Goal: Book appointment/travel/reservation

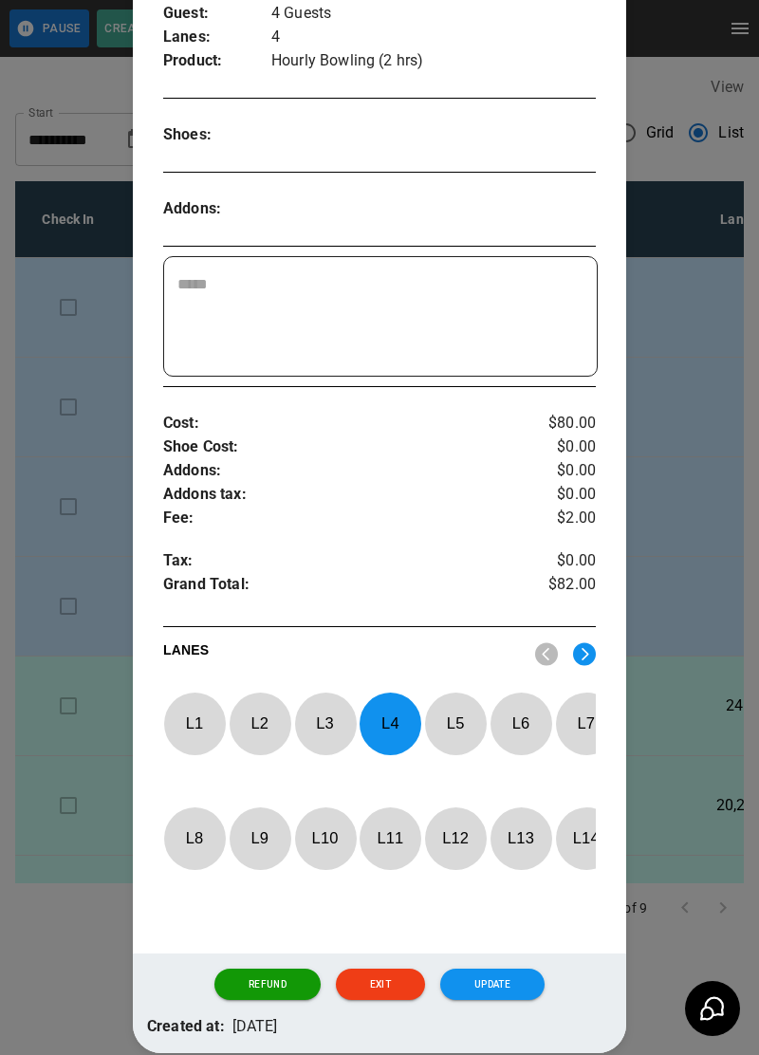
scroll to position [385, 0]
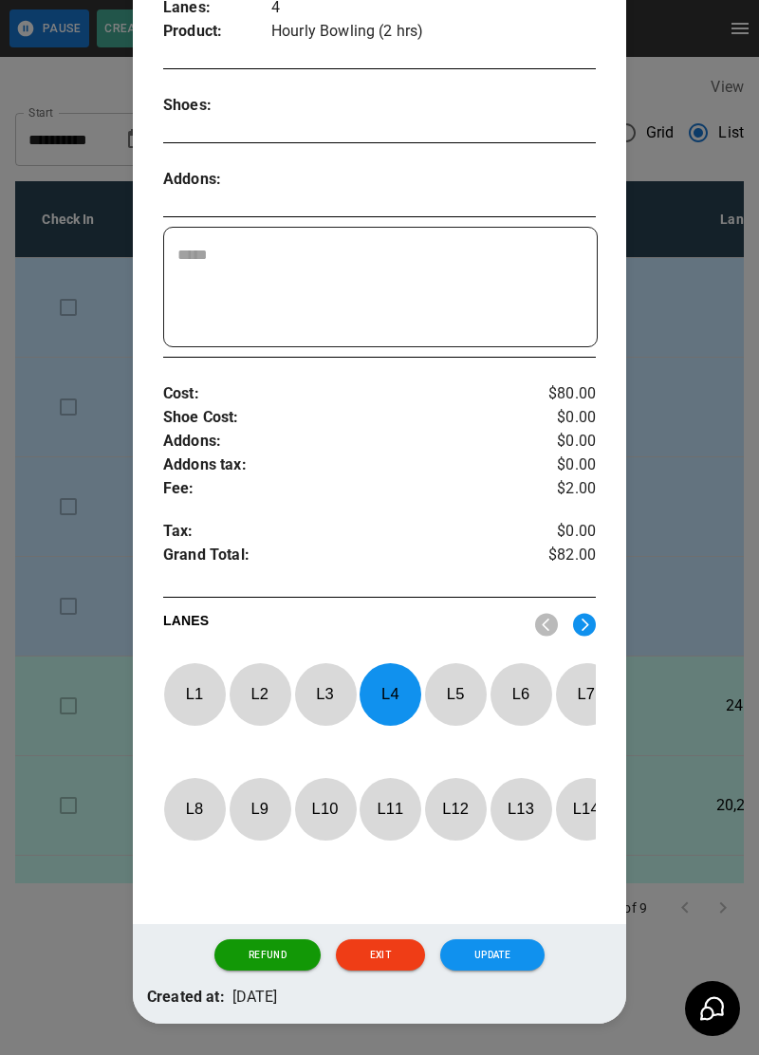
click at [507, 971] on button "Update" at bounding box center [492, 955] width 104 height 32
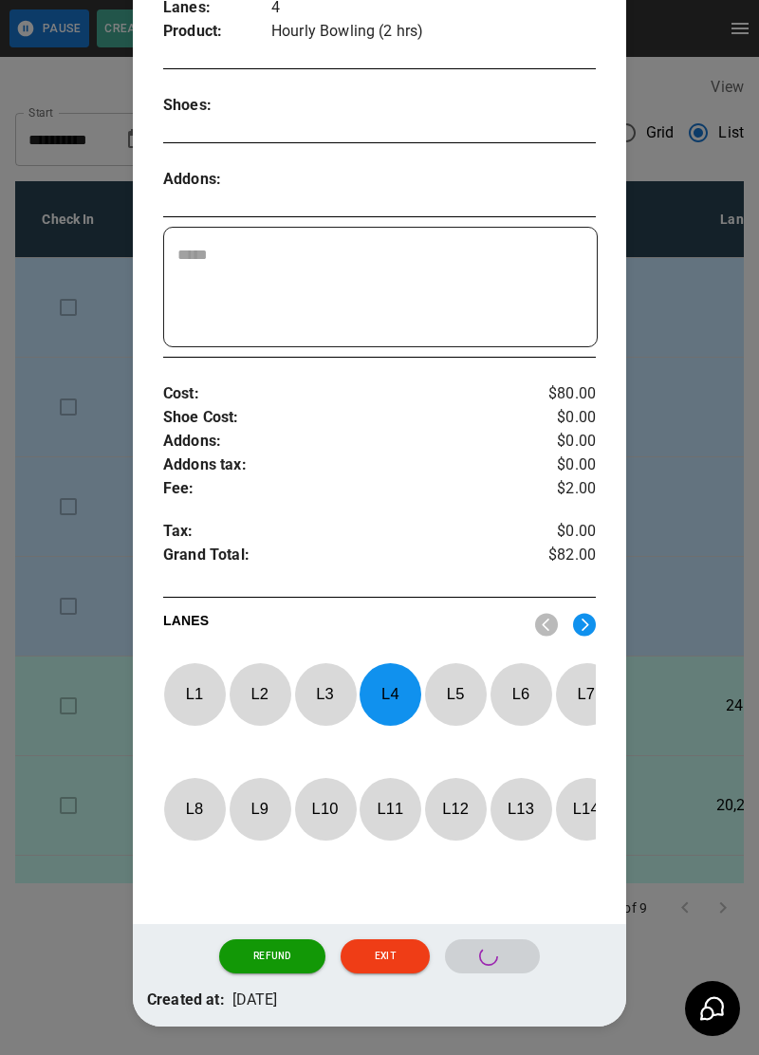
scroll to position [292, 0]
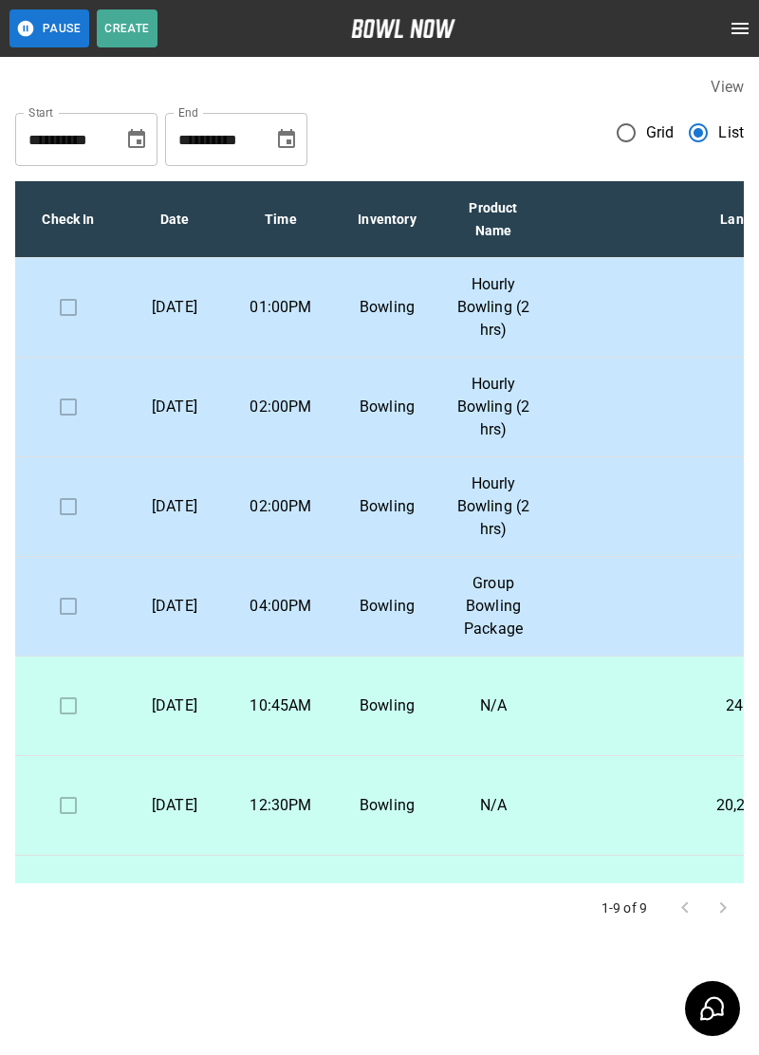
click at [563, 319] on td "4" at bounding box center [764, 308] width 437 height 100
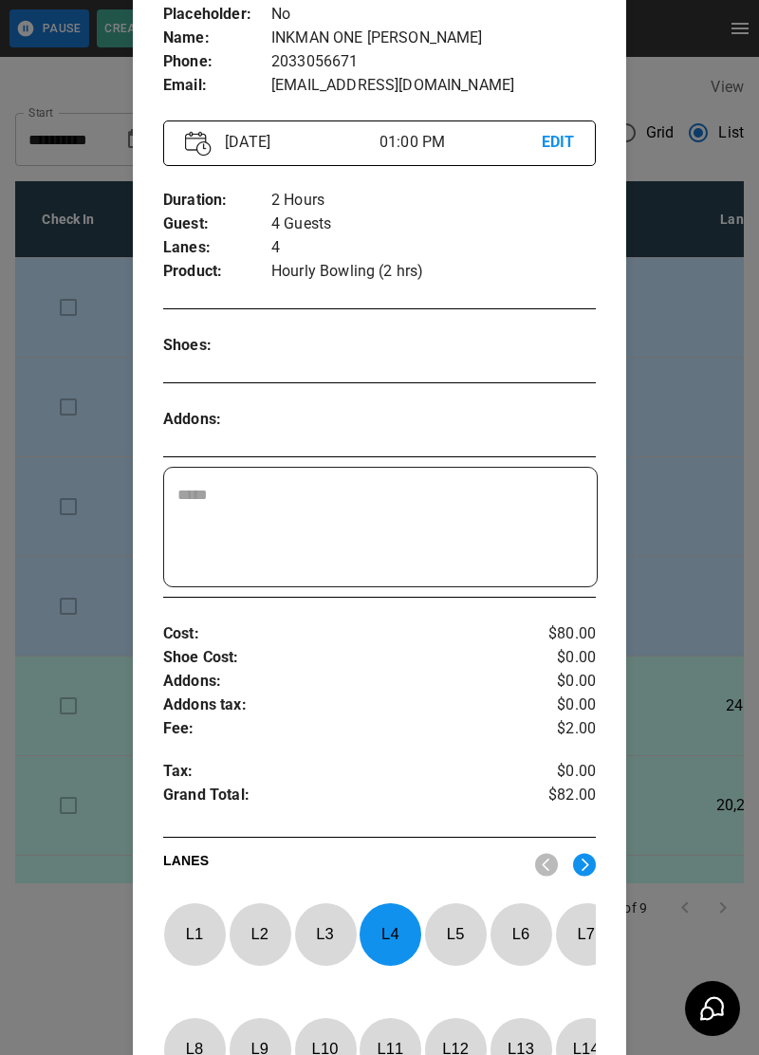
scroll to position [385, 0]
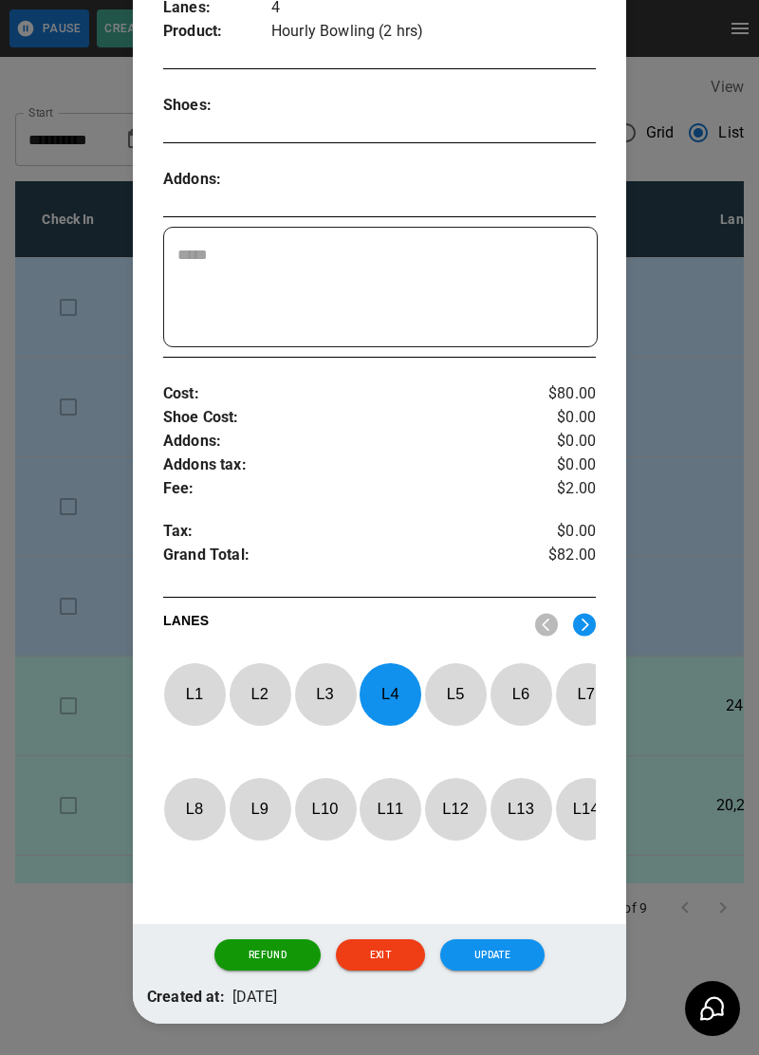
click at [592, 621] on img at bounding box center [584, 625] width 23 height 24
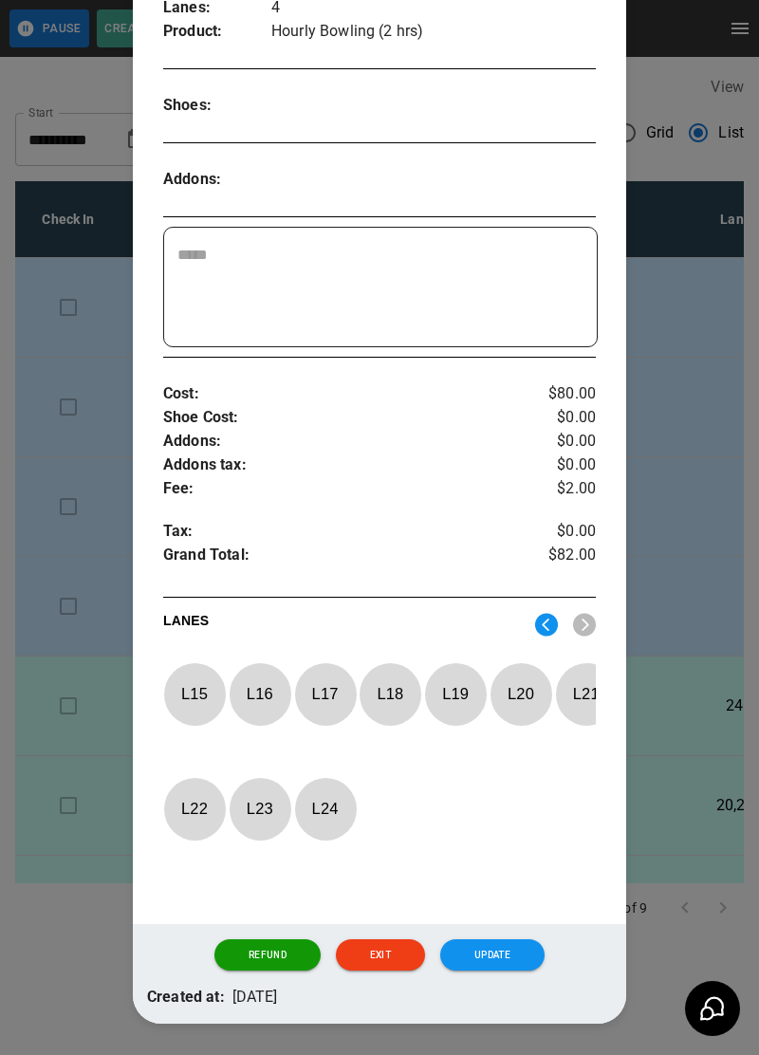
click at [257, 706] on p "L 16" at bounding box center [260, 693] width 63 height 45
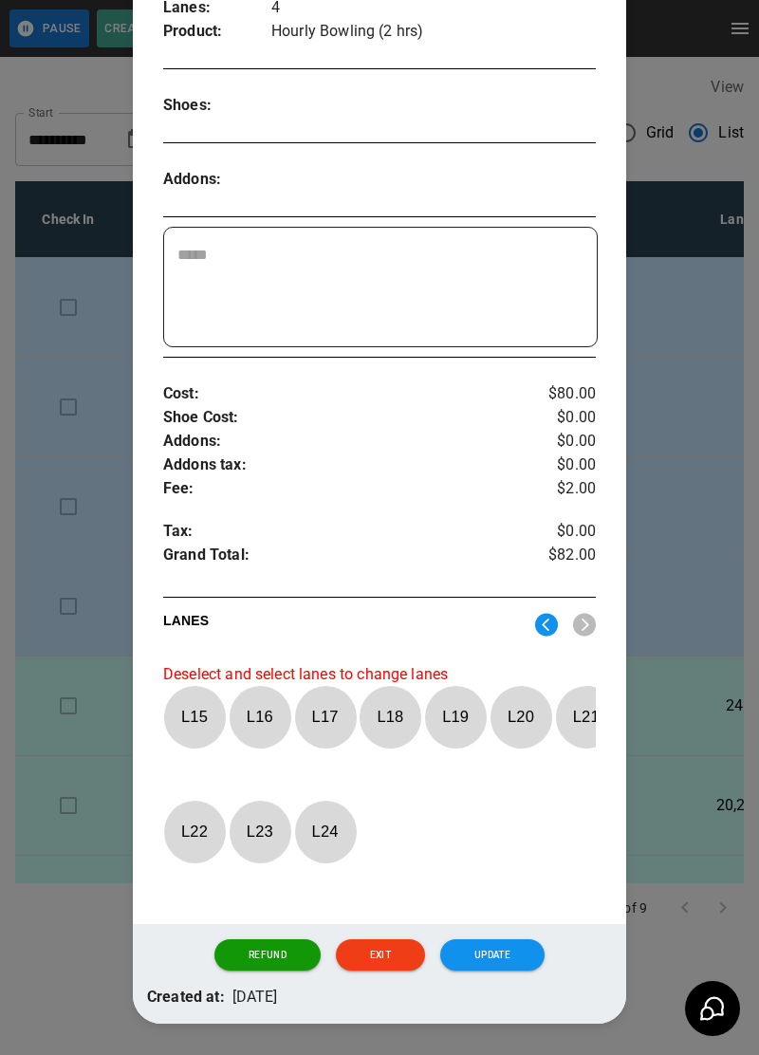
click at [260, 716] on p "L 16" at bounding box center [260, 716] width 63 height 45
click at [553, 622] on img at bounding box center [546, 625] width 23 height 24
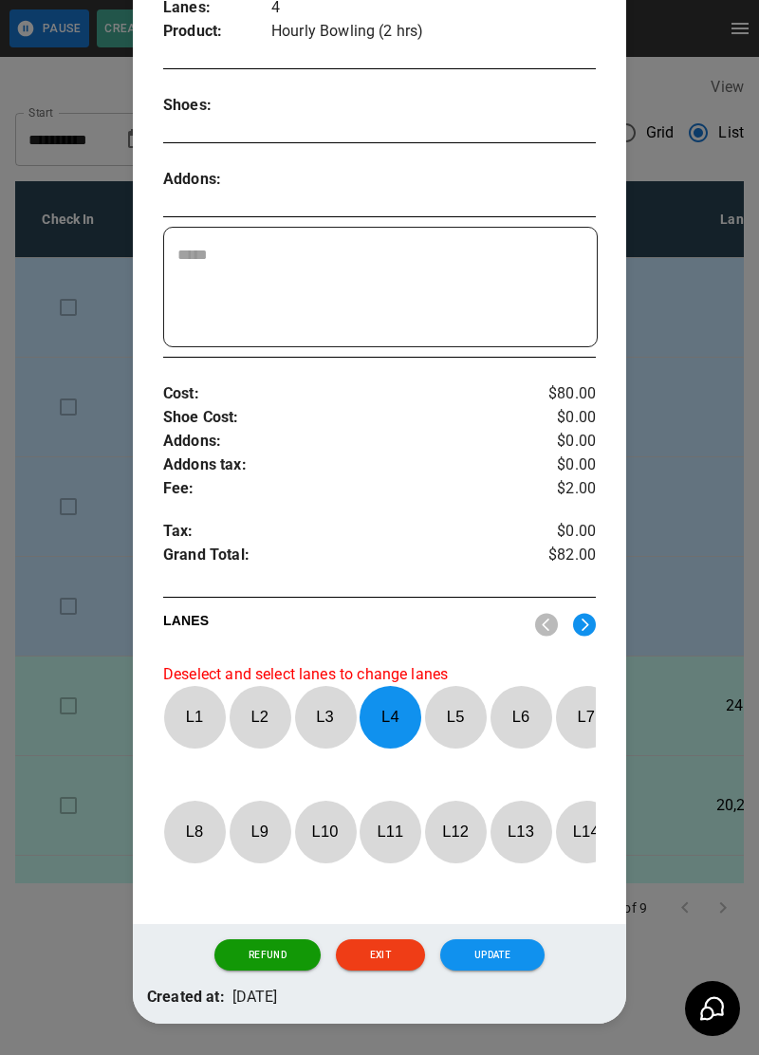
click at [391, 708] on p "L 4" at bounding box center [389, 716] width 63 height 45
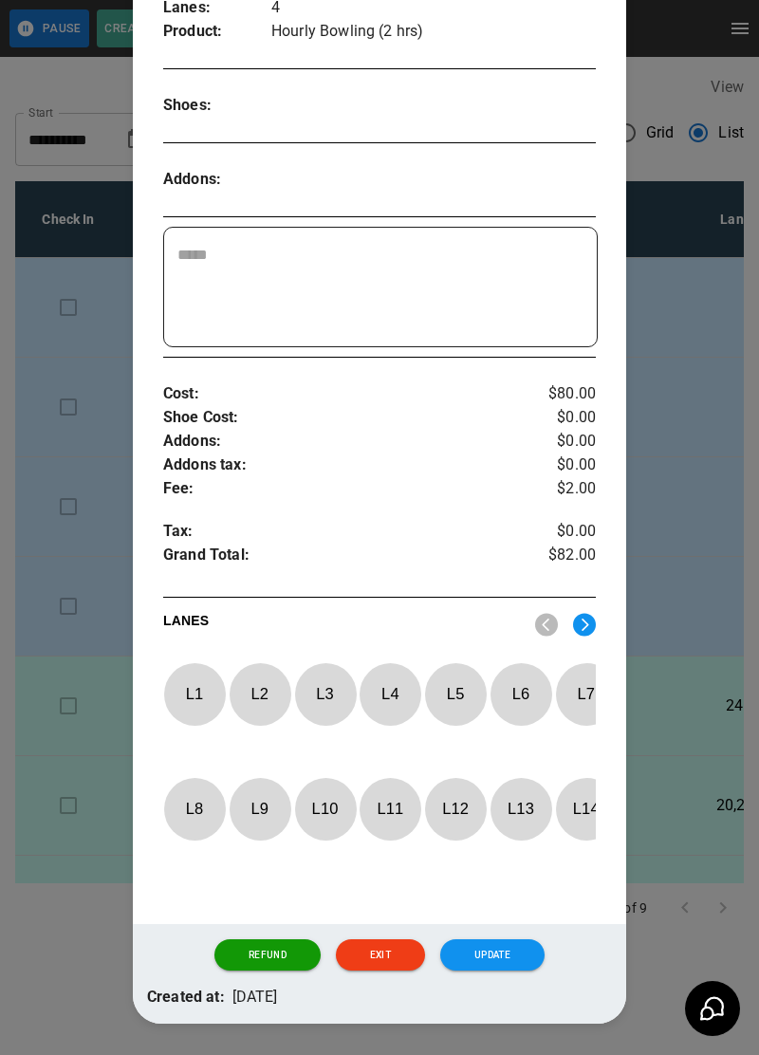
click at [579, 633] on img at bounding box center [584, 625] width 23 height 24
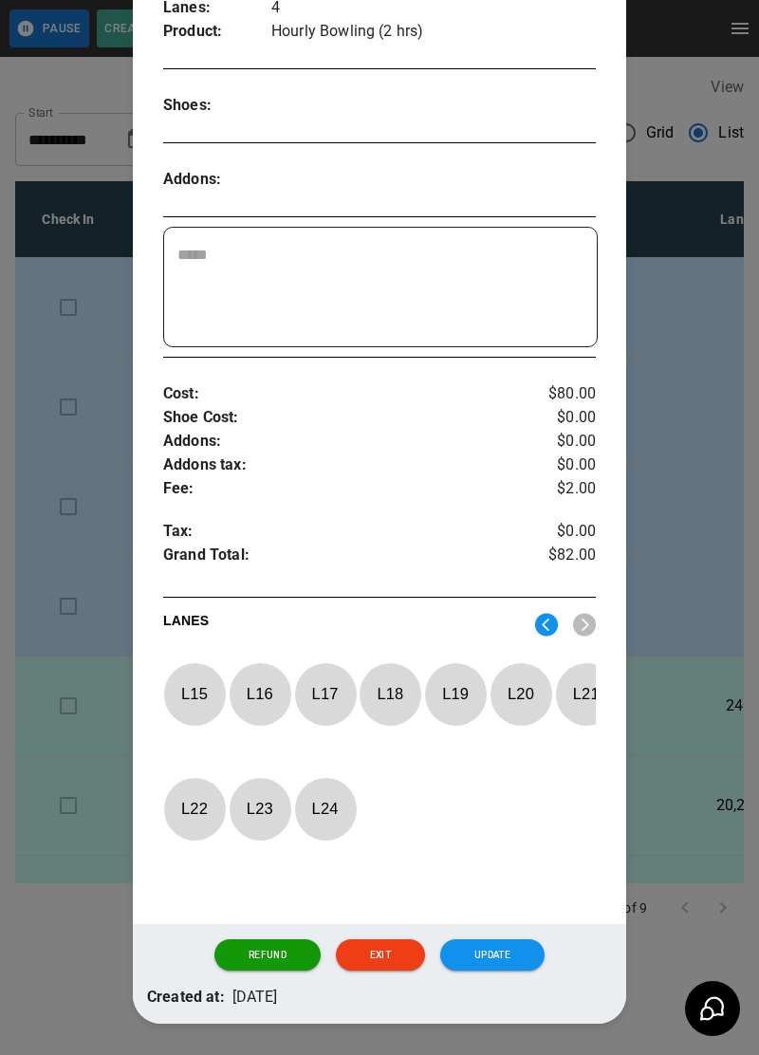
click at [259, 708] on p "L 16" at bounding box center [260, 693] width 63 height 45
click at [521, 971] on button "Update" at bounding box center [492, 955] width 104 height 32
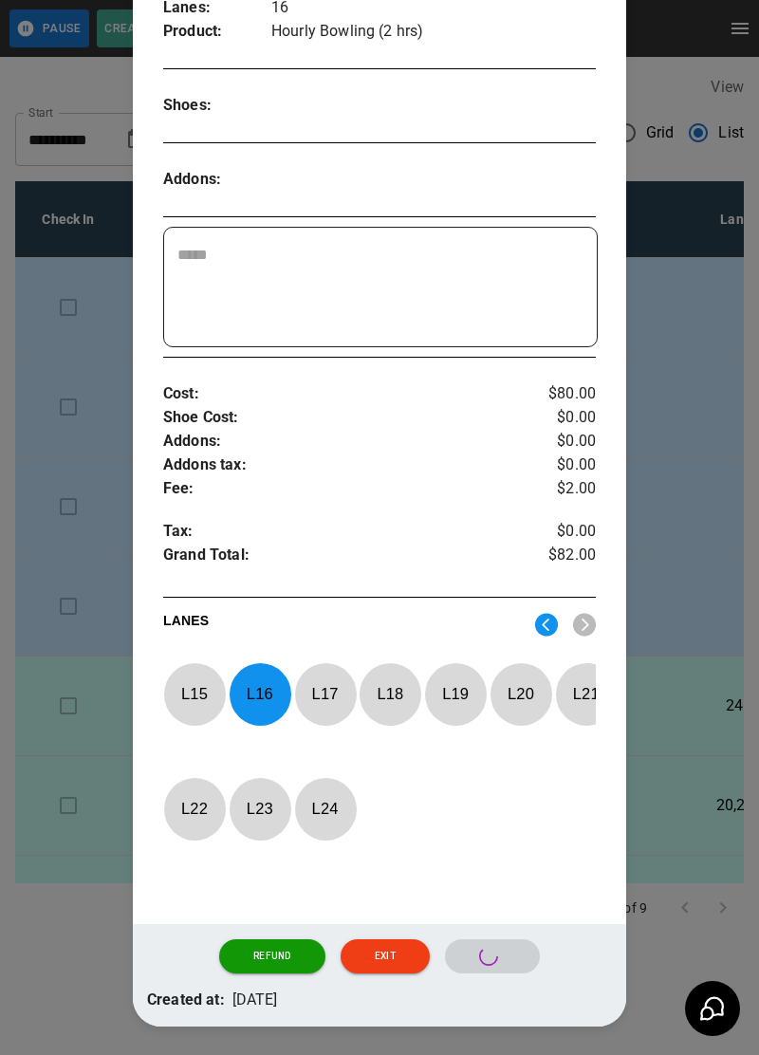
scroll to position [292, 0]
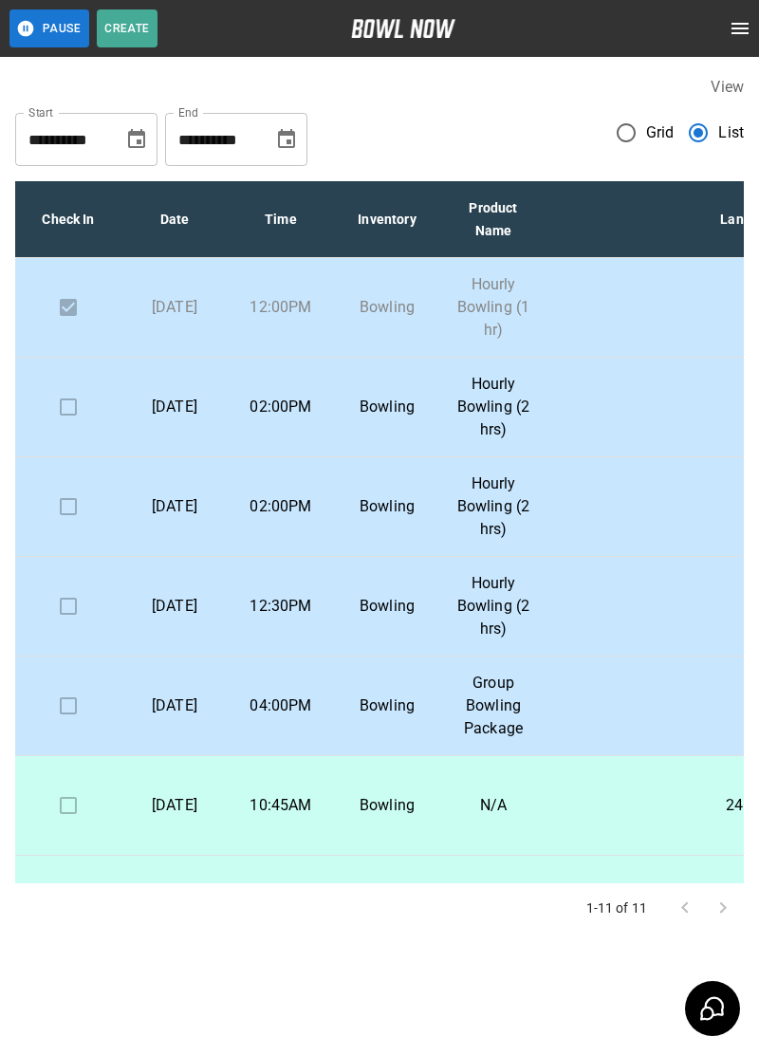
click at [426, 513] on td "Bowling" at bounding box center [387, 507] width 106 height 100
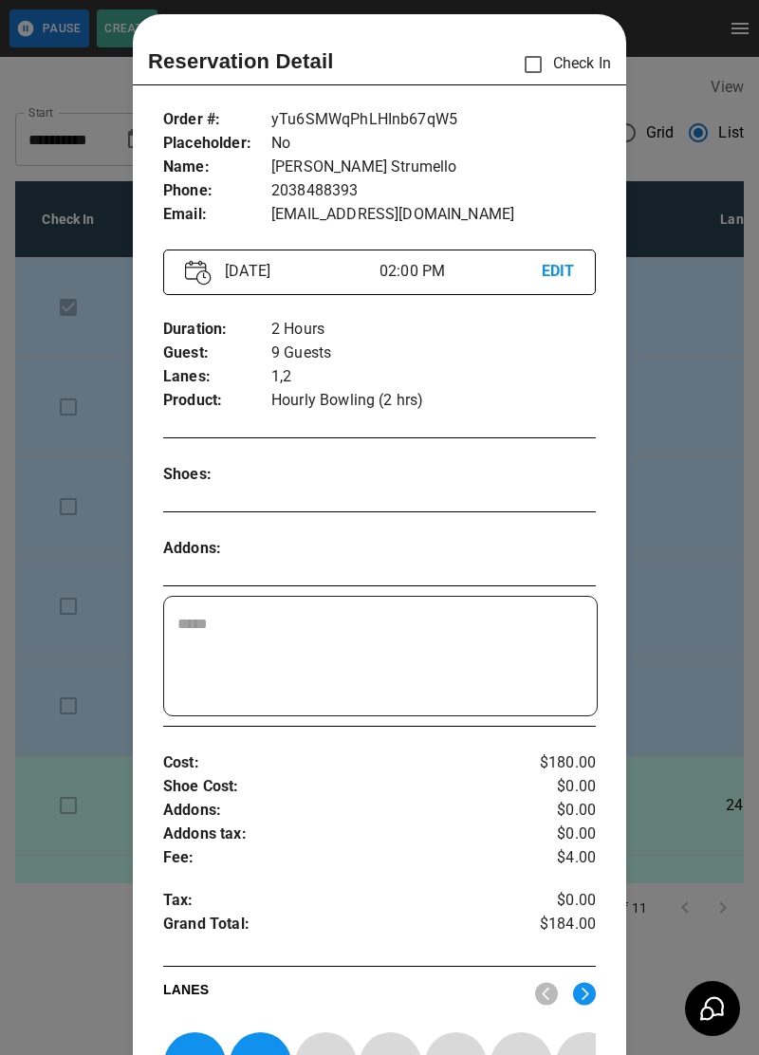
scroll to position [0, 0]
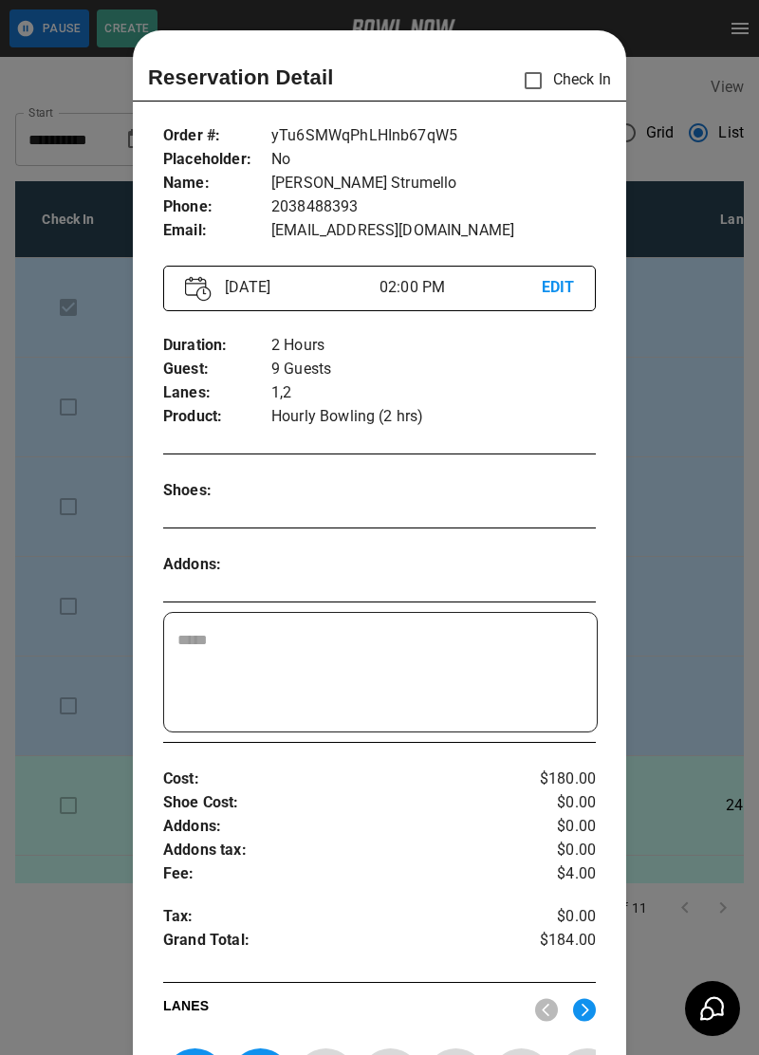
click at [701, 360] on div at bounding box center [379, 527] width 759 height 1055
click at [701, 370] on td "3" at bounding box center [764, 408] width 437 height 100
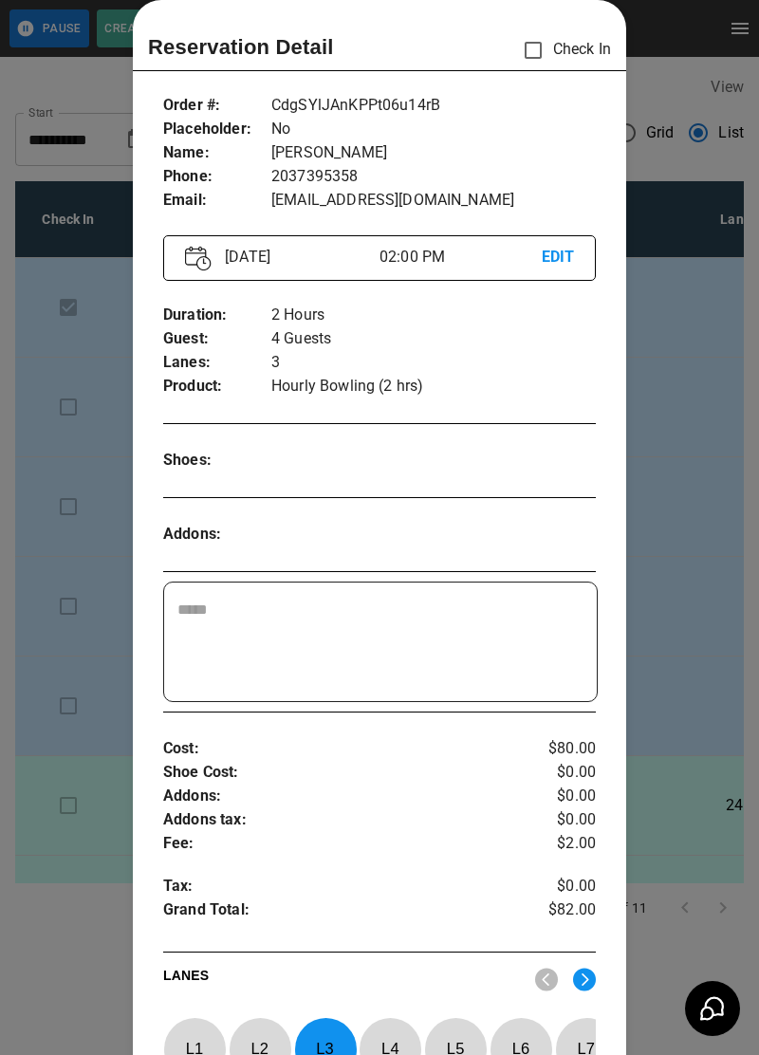
click at [696, 348] on div at bounding box center [379, 527] width 759 height 1055
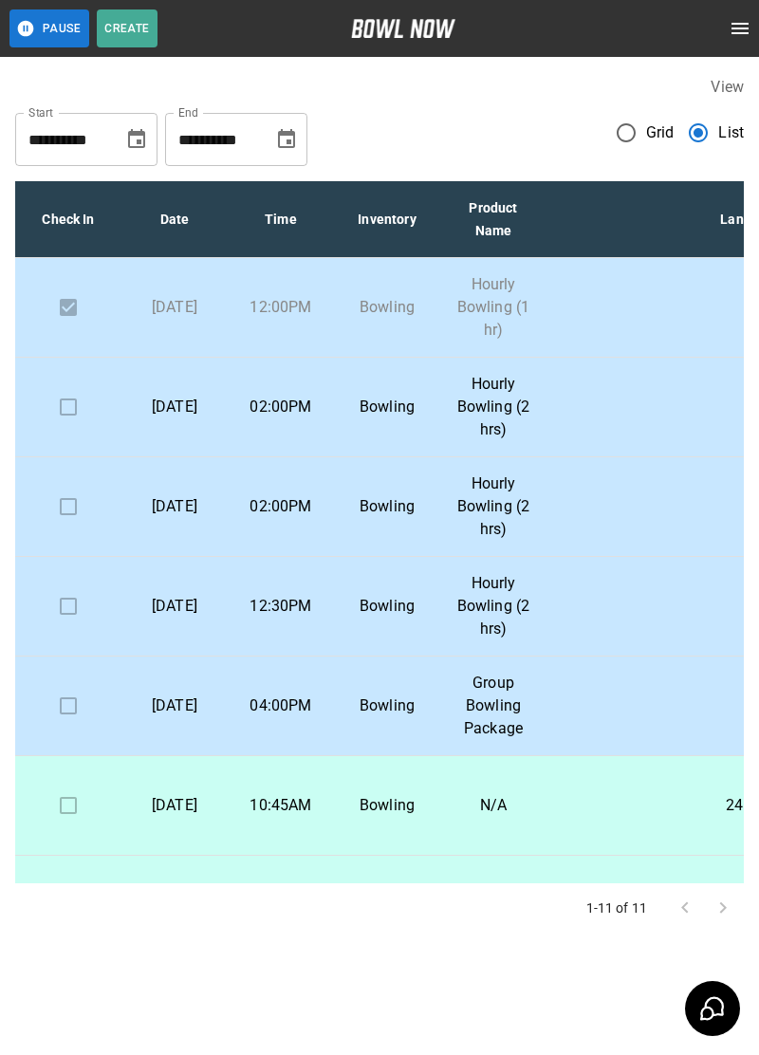
click at [47, 32] on button "Pause" at bounding box center [49, 28] width 80 height 38
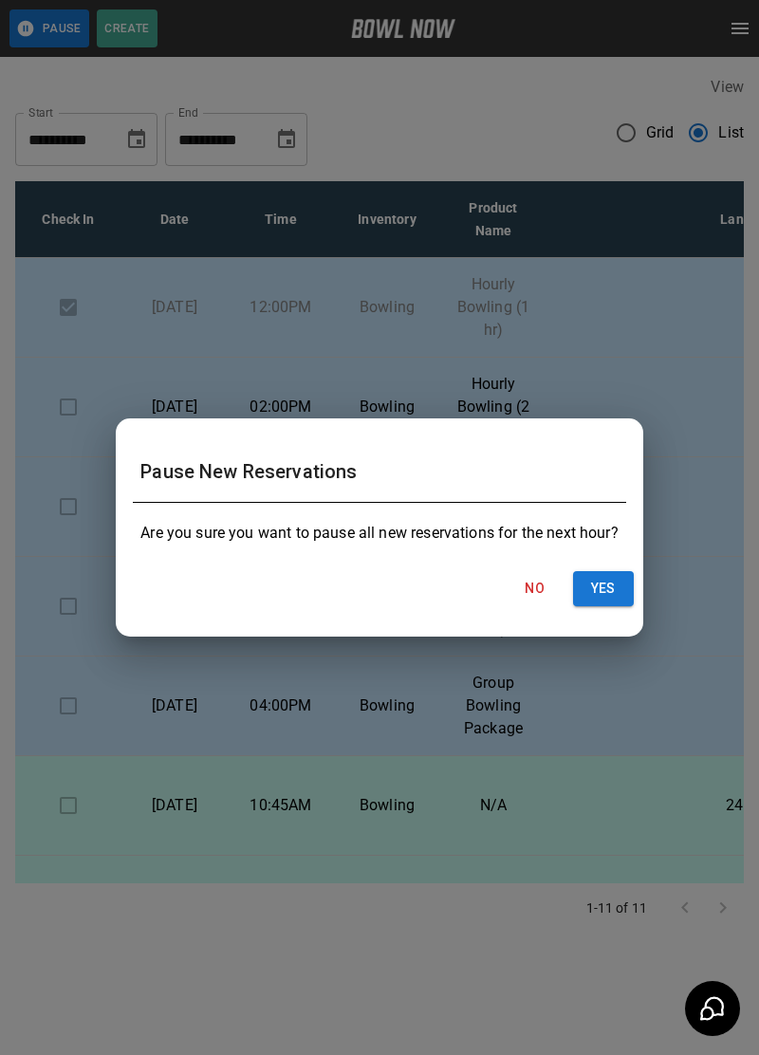
click at [617, 580] on button "Yes" at bounding box center [603, 588] width 61 height 35
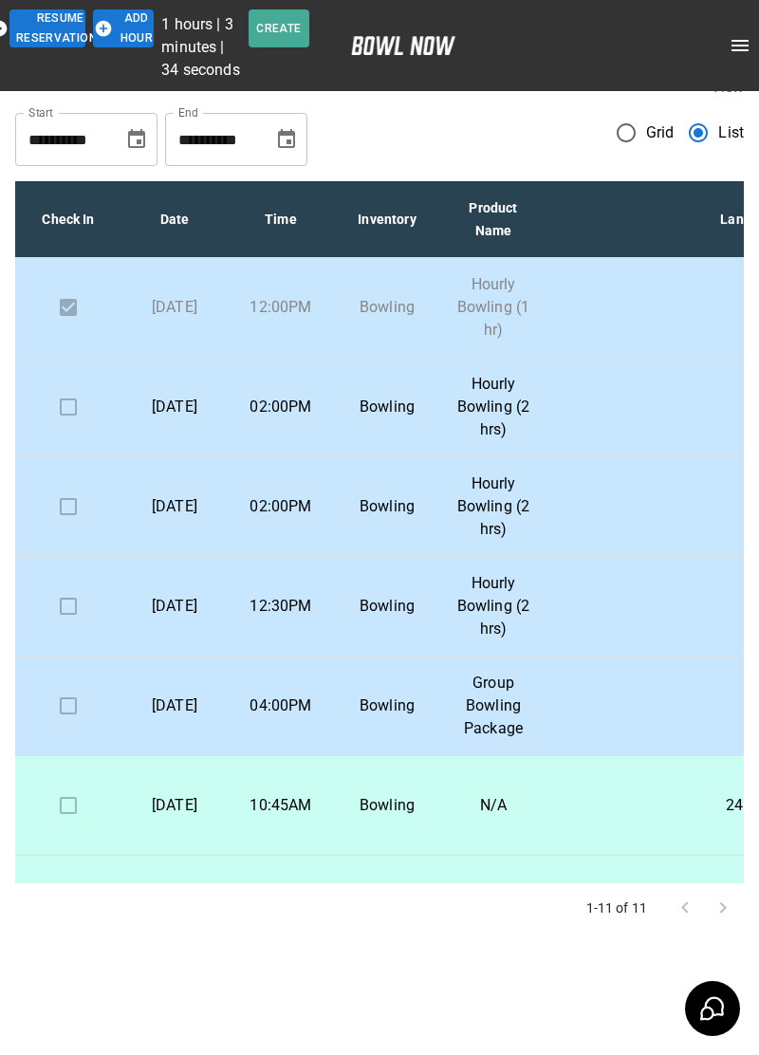
click at [131, 42] on button "Add Hour" at bounding box center [123, 28] width 61 height 38
click at [99, 42] on button "Add Hour" at bounding box center [123, 28] width 61 height 38
click at [748, 53] on icon "open drawer" at bounding box center [739, 45] width 23 height 23
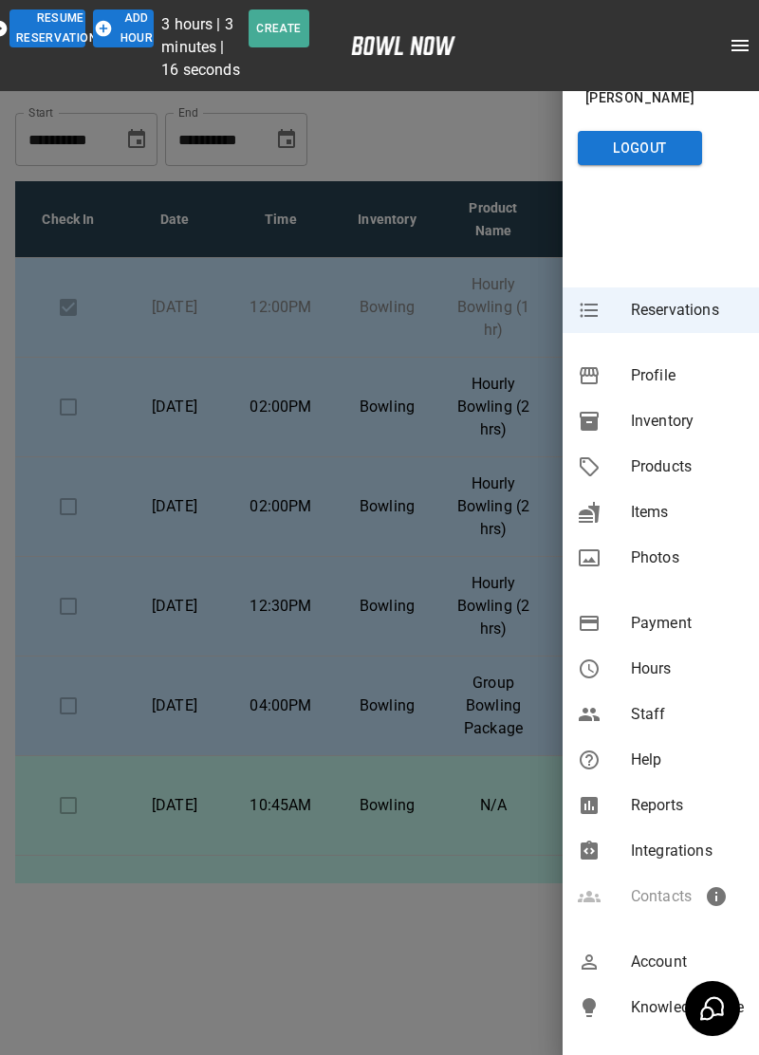
click at [684, 314] on span "Reservations" at bounding box center [687, 310] width 113 height 23
click at [506, 142] on div at bounding box center [379, 527] width 759 height 1055
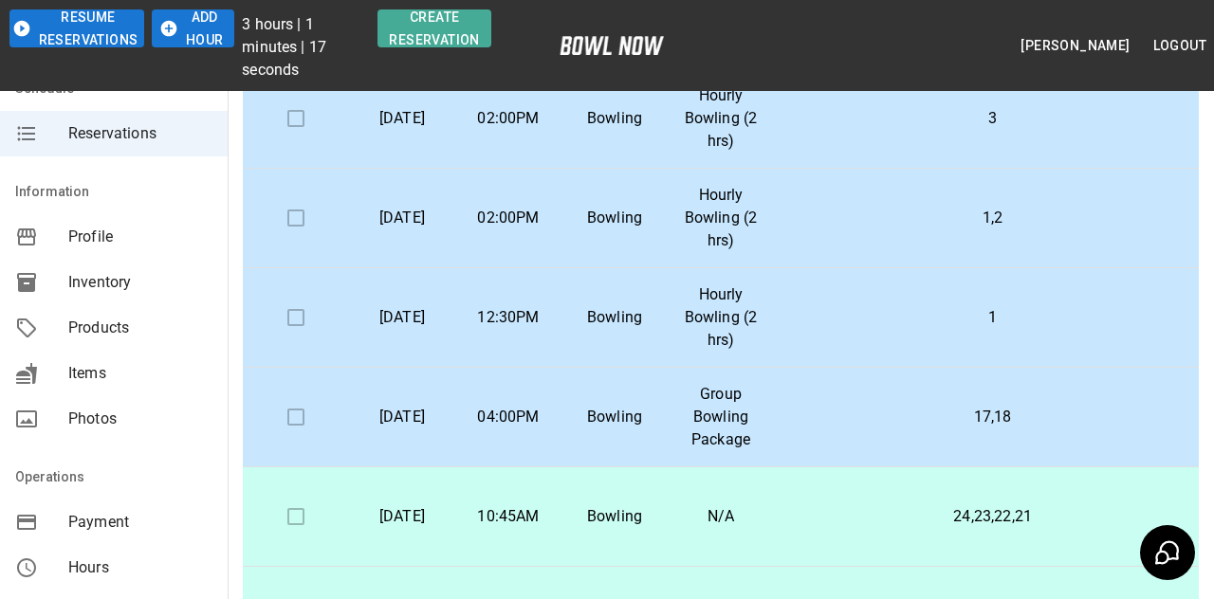
scroll to position [0, 0]
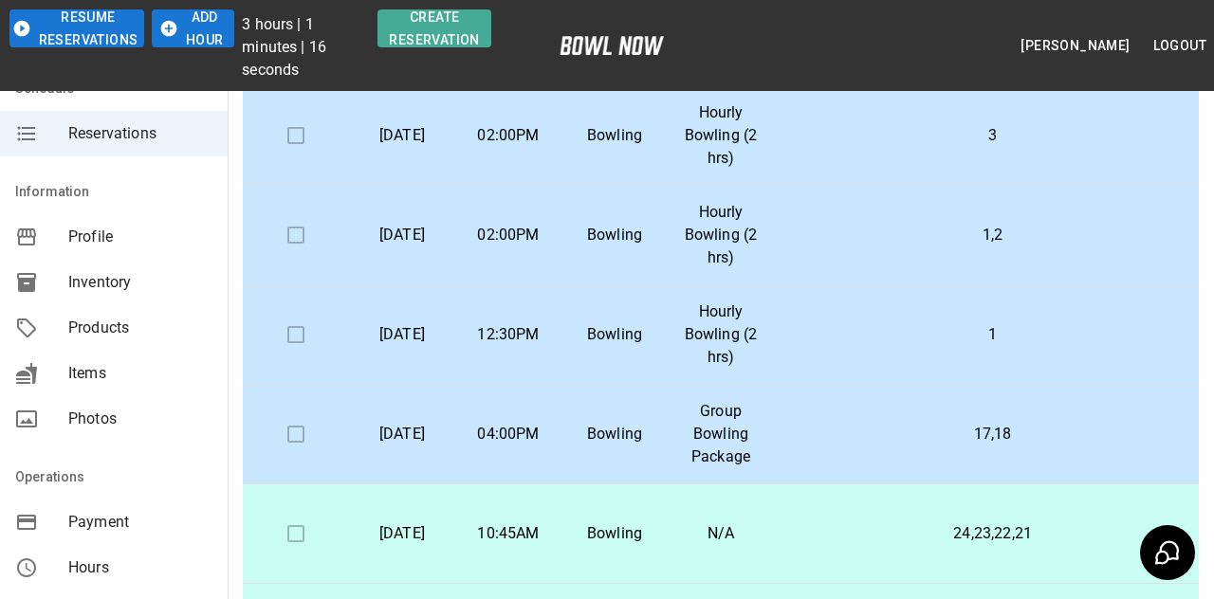
click at [473, 9] on button "Create Reservation" at bounding box center [434, 28] width 114 height 38
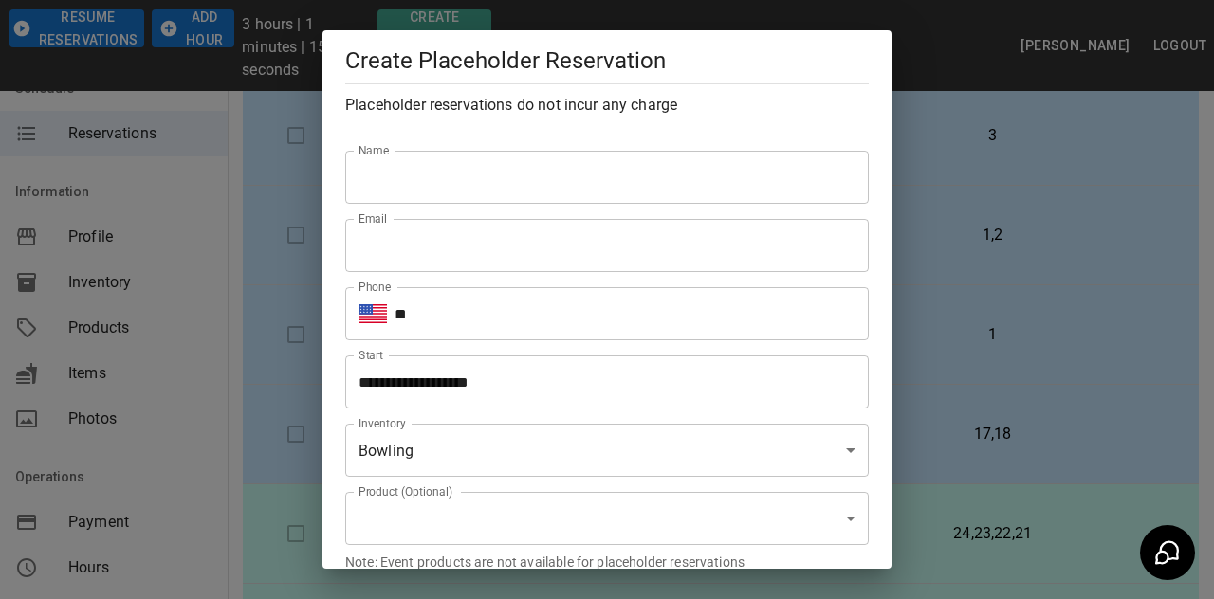
type input "**********"
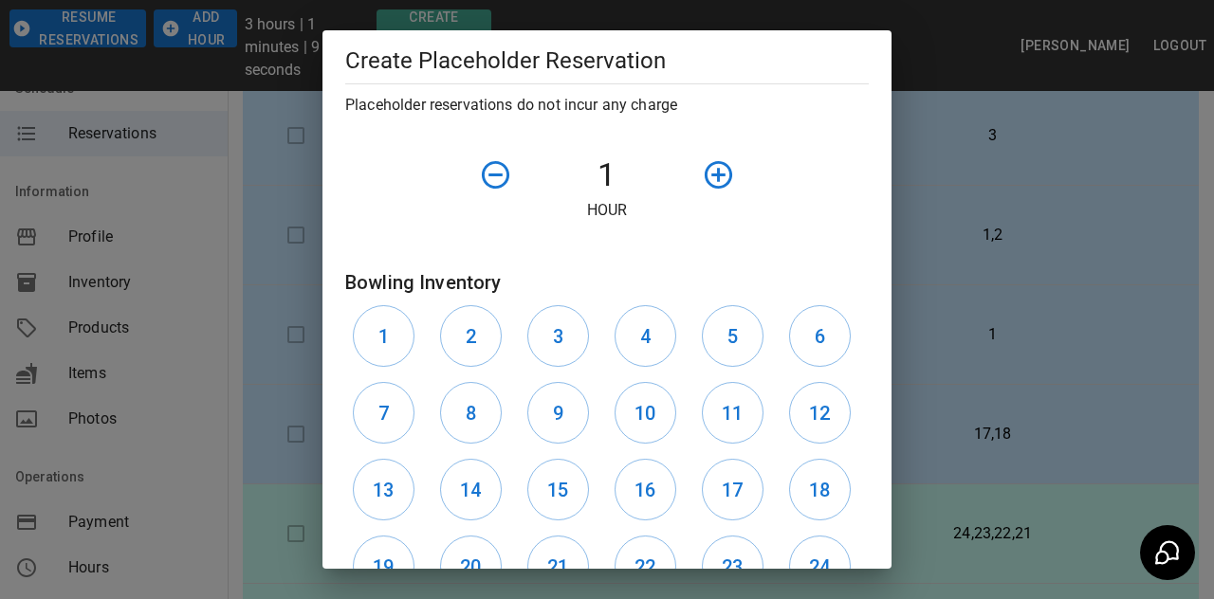
scroll to position [743, 0]
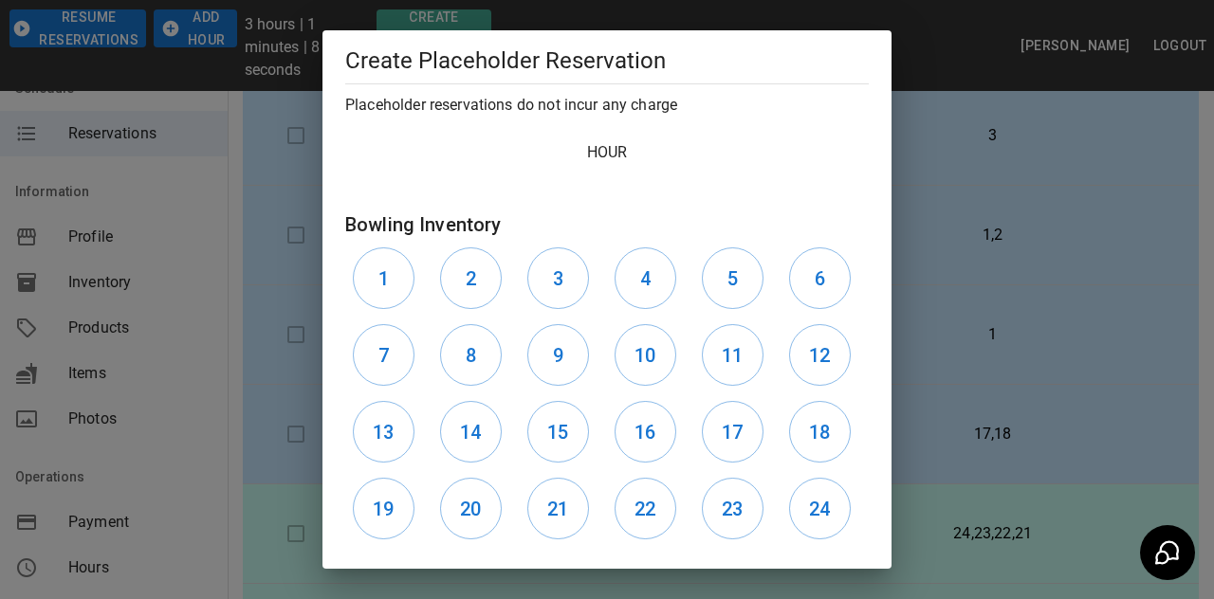
click at [404, 254] on div "1" at bounding box center [388, 278] width 87 height 77
click at [382, 275] on h6 "1" at bounding box center [383, 279] width 10 height 30
click at [451, 279] on button "2" at bounding box center [471, 279] width 62 height 62
click at [572, 282] on button "3" at bounding box center [558, 279] width 62 height 62
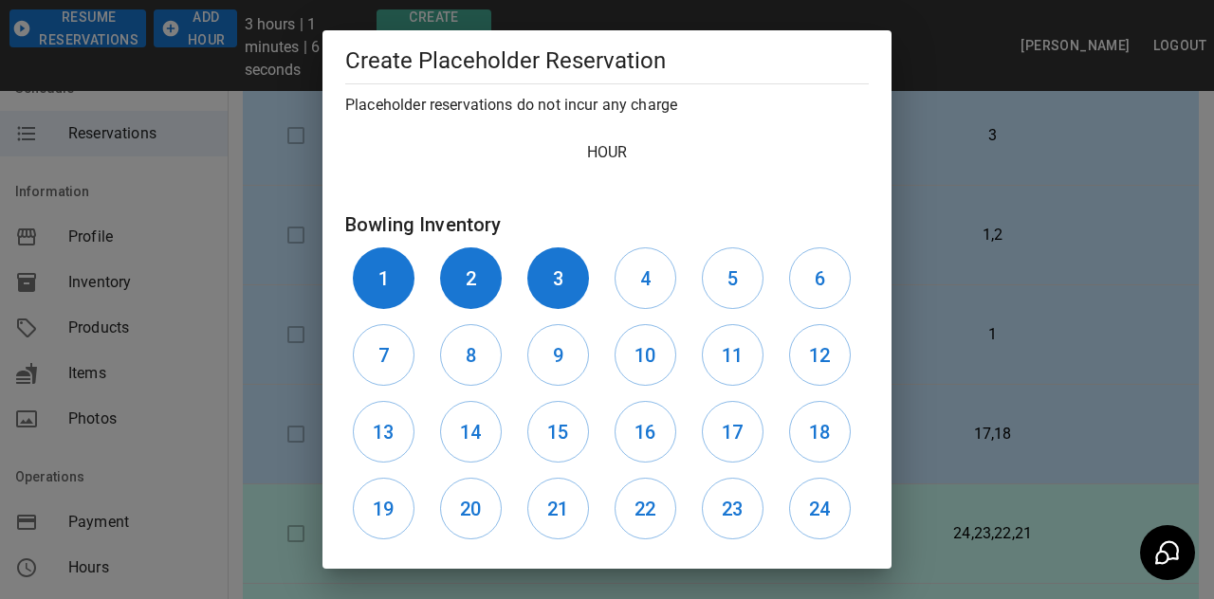
click at [622, 286] on button "4" at bounding box center [646, 279] width 62 height 62
click at [715, 280] on button "5" at bounding box center [733, 279] width 62 height 62
click at [758, 280] on button "6" at bounding box center [820, 279] width 62 height 62
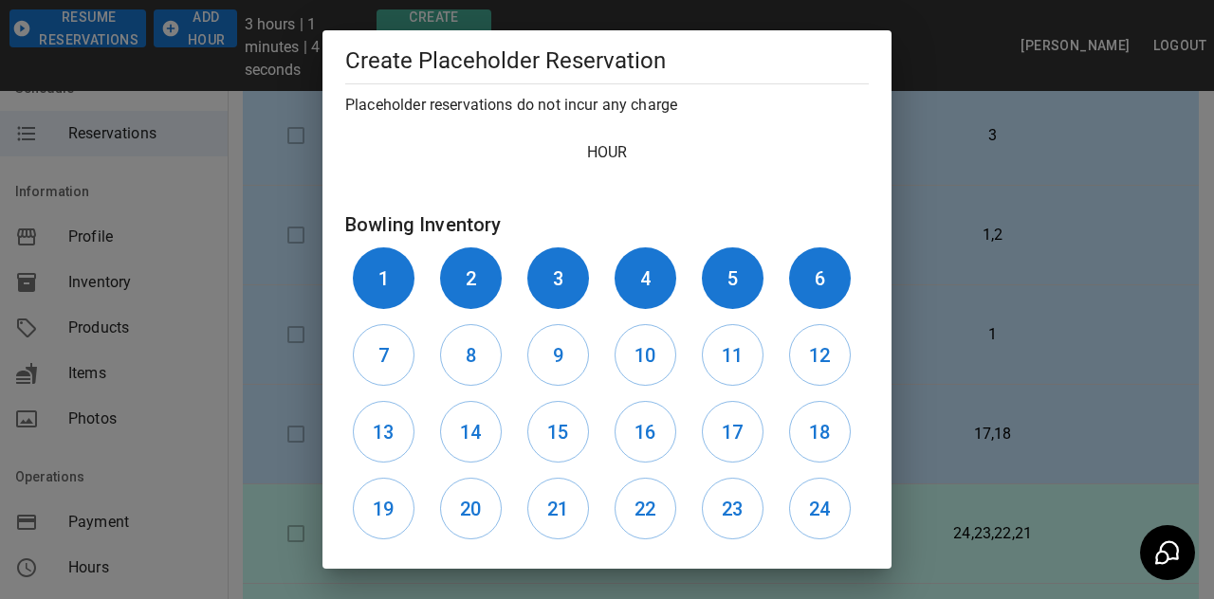
click at [365, 348] on button "7" at bounding box center [384, 355] width 62 height 62
click at [477, 373] on button "8" at bounding box center [471, 355] width 62 height 62
click at [630, 362] on button "10" at bounding box center [646, 355] width 62 height 62
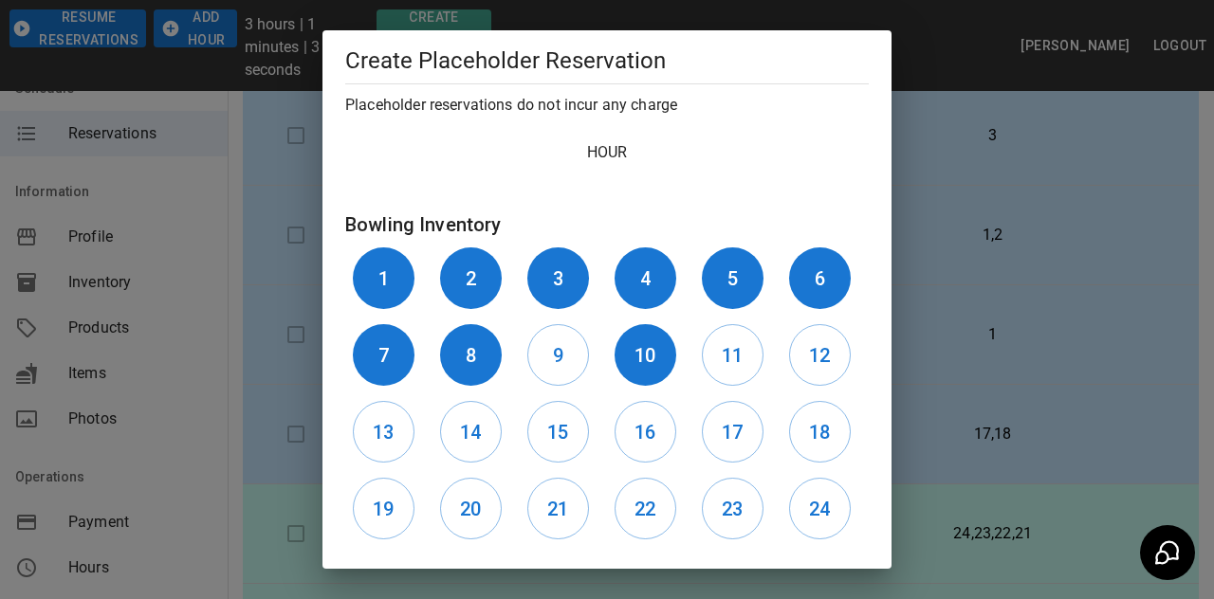
click at [569, 346] on button "9" at bounding box center [558, 355] width 62 height 62
click at [725, 362] on h6 "11" at bounding box center [732, 355] width 21 height 30
click at [758, 342] on h6 "12" at bounding box center [819, 355] width 21 height 30
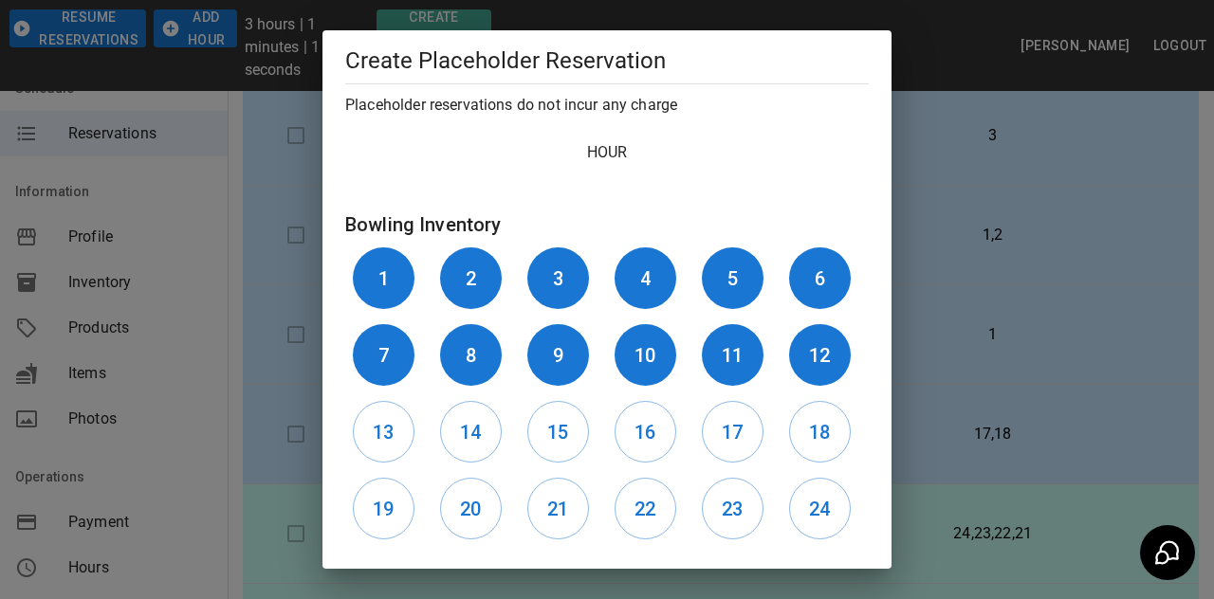
click at [401, 431] on button "13" at bounding box center [384, 432] width 62 height 62
click at [477, 431] on h6 "14" at bounding box center [470, 432] width 21 height 30
click at [575, 434] on button "15" at bounding box center [558, 432] width 62 height 62
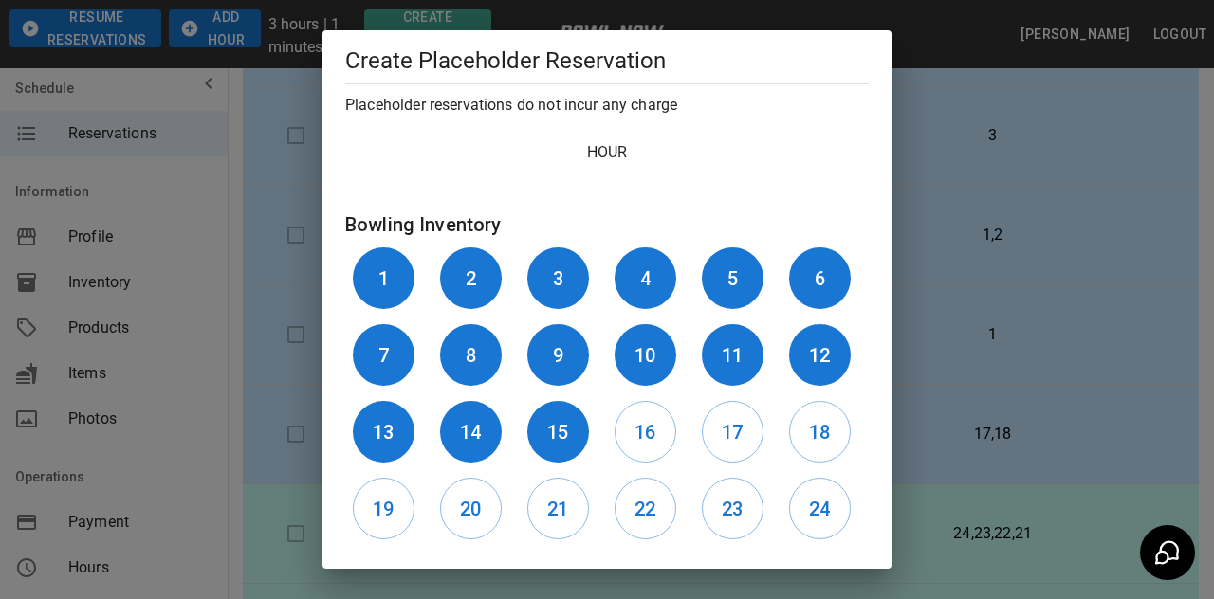
click at [634, 440] on h6 "16" at bounding box center [644, 432] width 21 height 30
click at [729, 434] on h6 "17" at bounding box center [732, 432] width 21 height 30
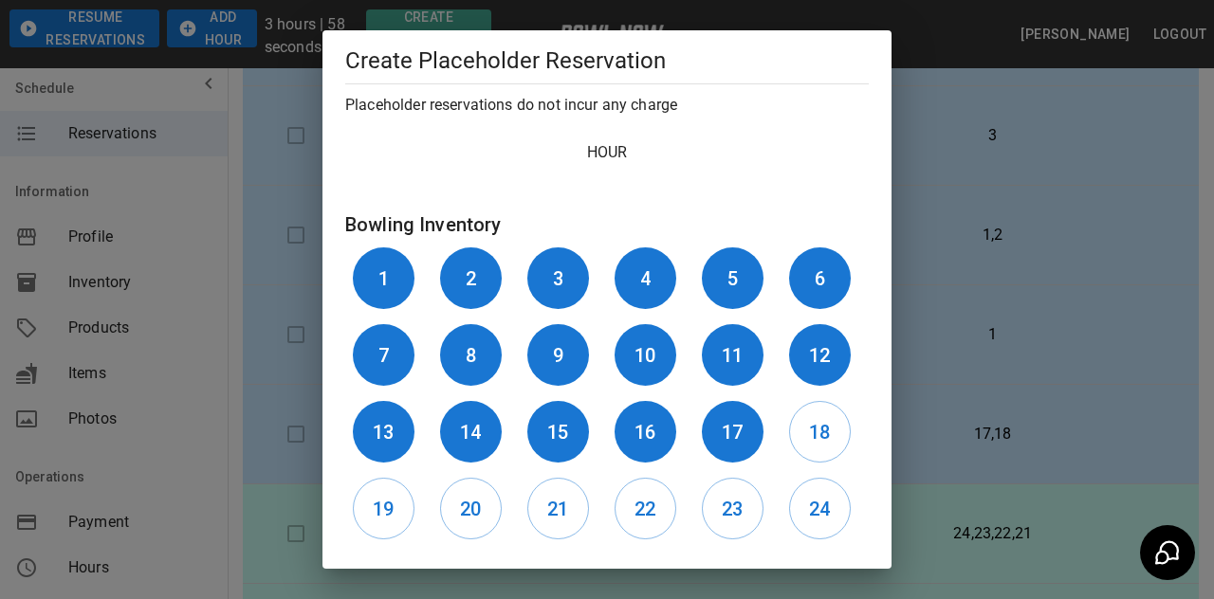
click at [758, 430] on h6 "18" at bounding box center [819, 432] width 21 height 30
click at [392, 498] on h6 "19" at bounding box center [383, 509] width 21 height 30
click at [487, 534] on button "20" at bounding box center [471, 509] width 62 height 62
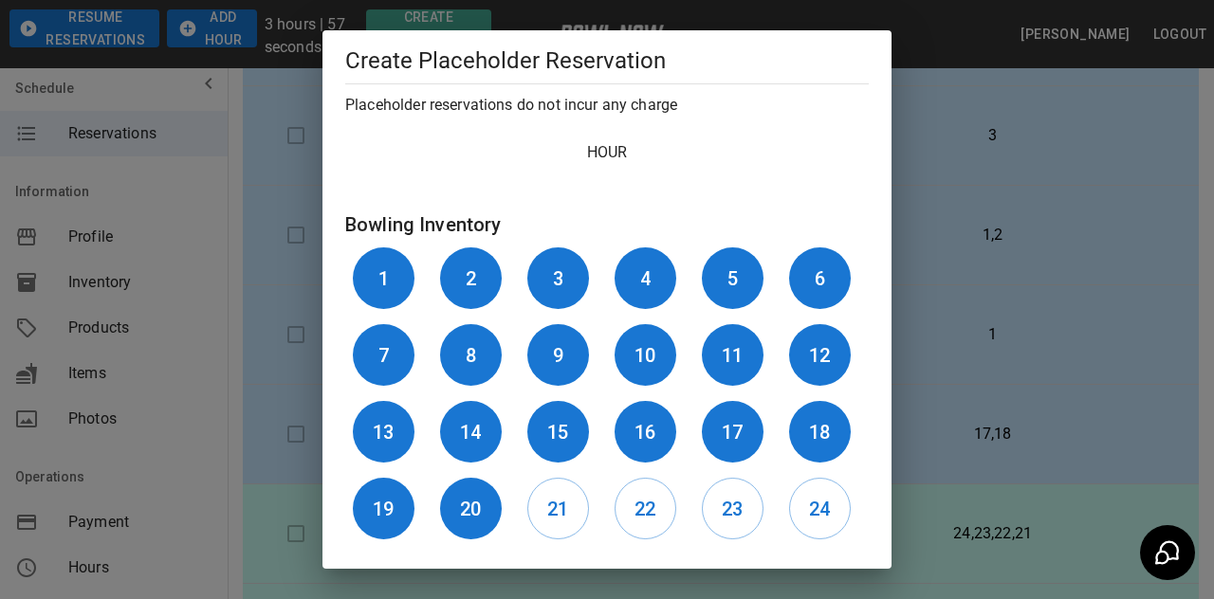
click at [588, 503] on button "21" at bounding box center [558, 509] width 62 height 62
click at [647, 505] on h6 "22" at bounding box center [644, 509] width 21 height 30
click at [725, 490] on button "23" at bounding box center [733, 509] width 62 height 62
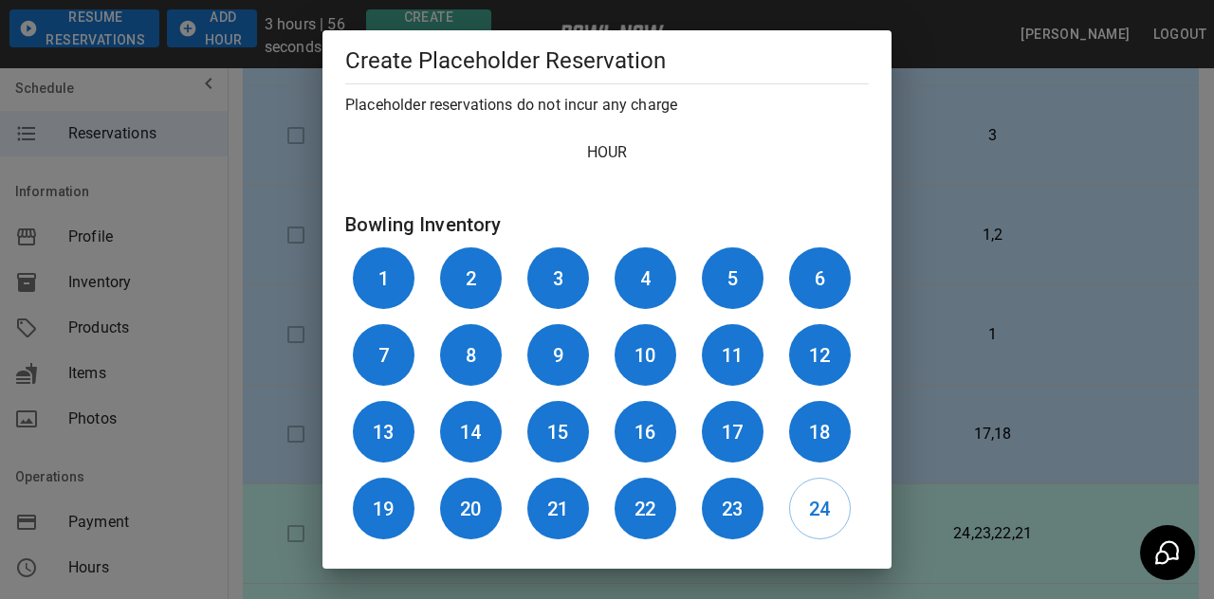
click at [758, 496] on h6 "24" at bounding box center [819, 509] width 21 height 30
click at [758, 600] on button "Create" at bounding box center [814, 601] width 80 height 47
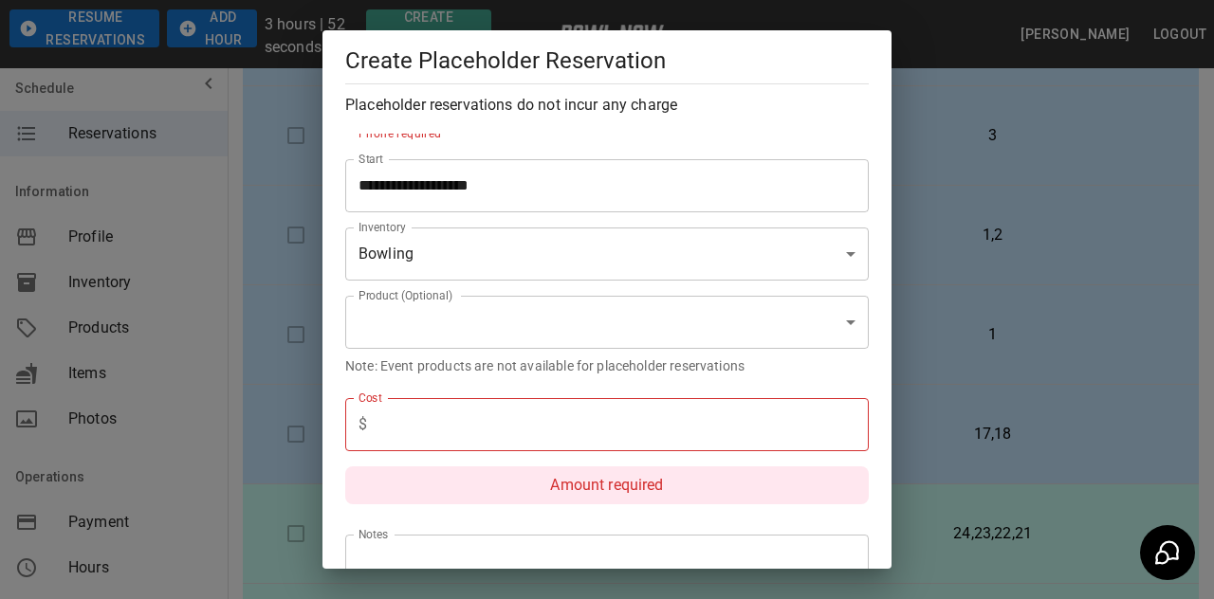
scroll to position [244, 0]
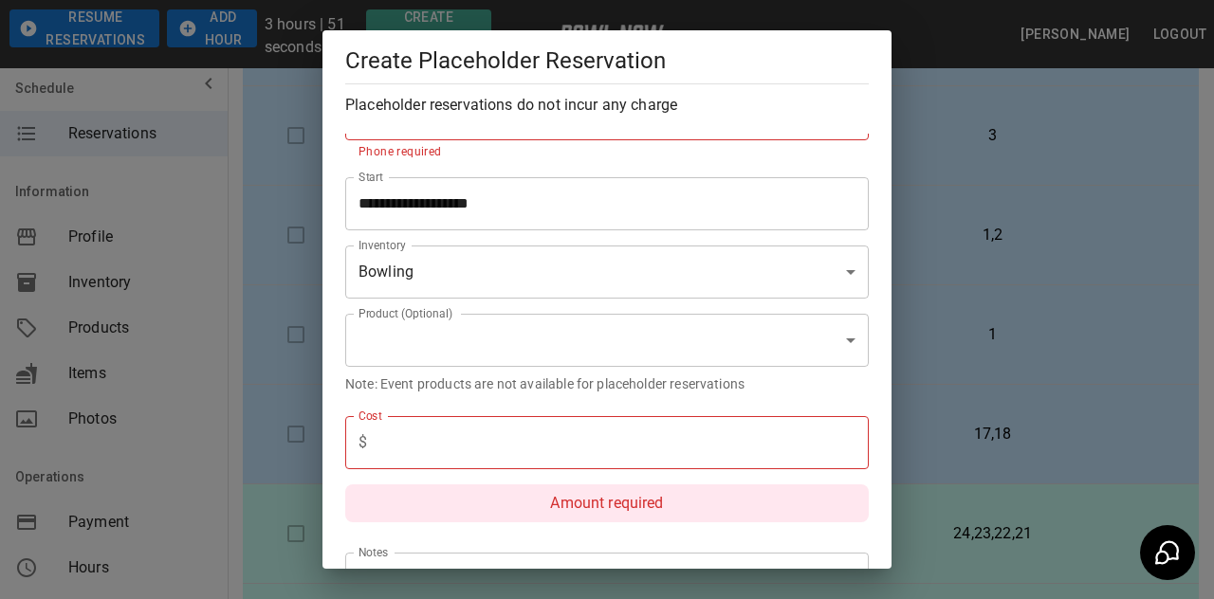
click at [686, 436] on input "text" at bounding box center [622, 442] width 494 height 53
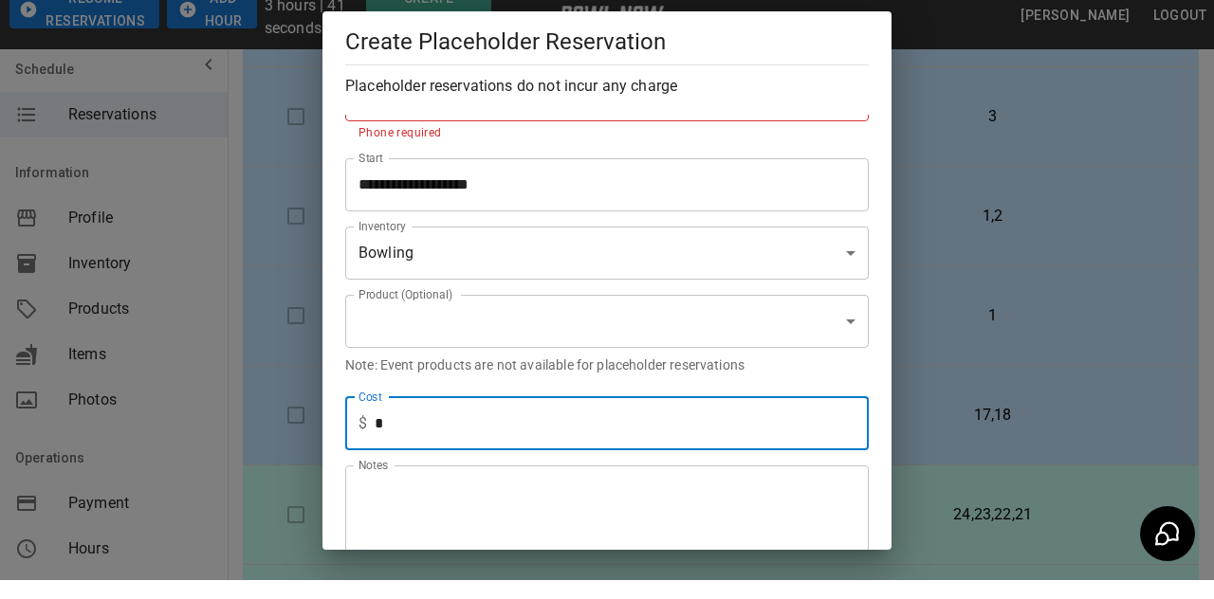
type input "*"
click at [758, 187] on div "**********" at bounding box center [607, 299] width 1214 height 599
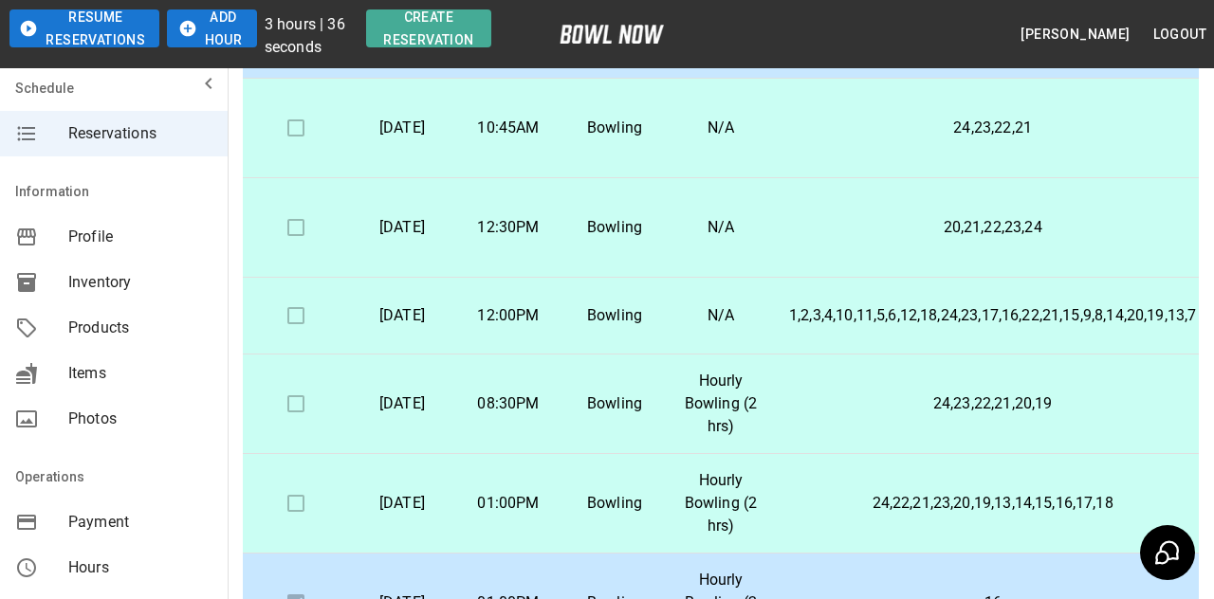
scroll to position [405, 0]
click at [758, 325] on p "1,2,3,4,10,11,5,6,12,18,24,23,17,16,22,21,15,9,8,14,20,19,13,7" at bounding box center [992, 316] width 407 height 23
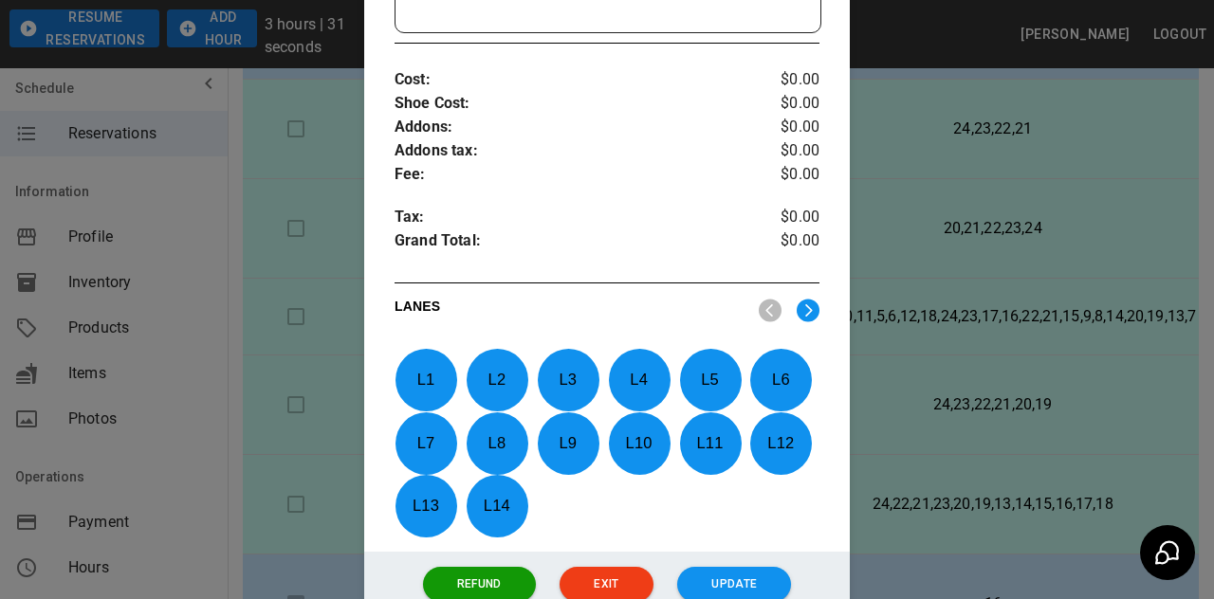
scroll to position [704, 0]
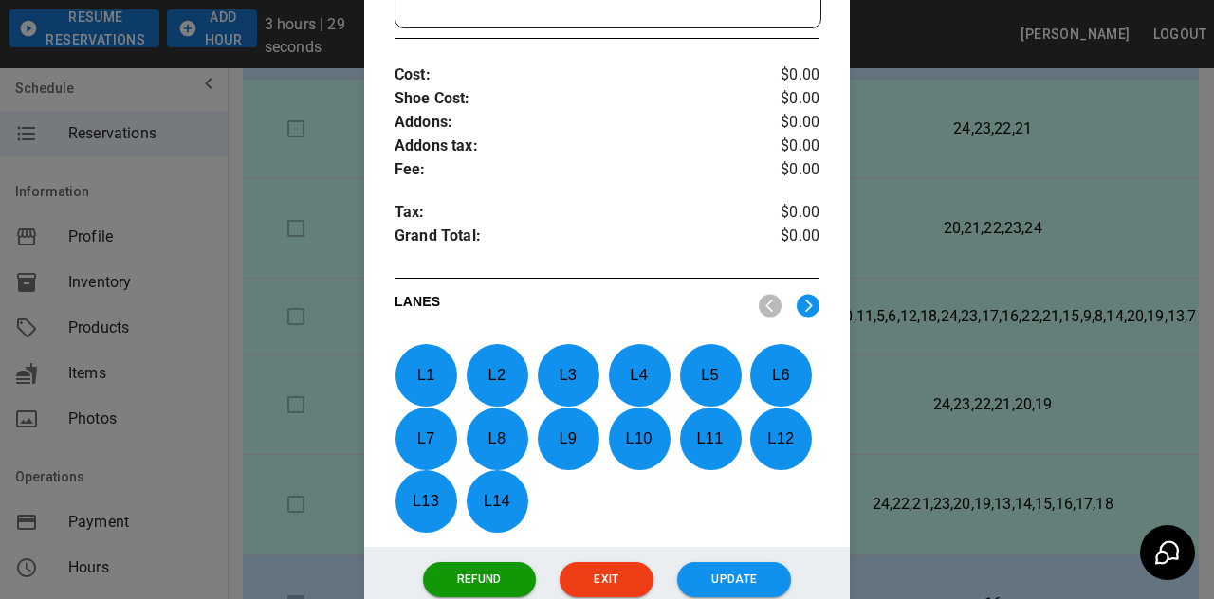
click at [758, 182] on div at bounding box center [607, 299] width 1214 height 599
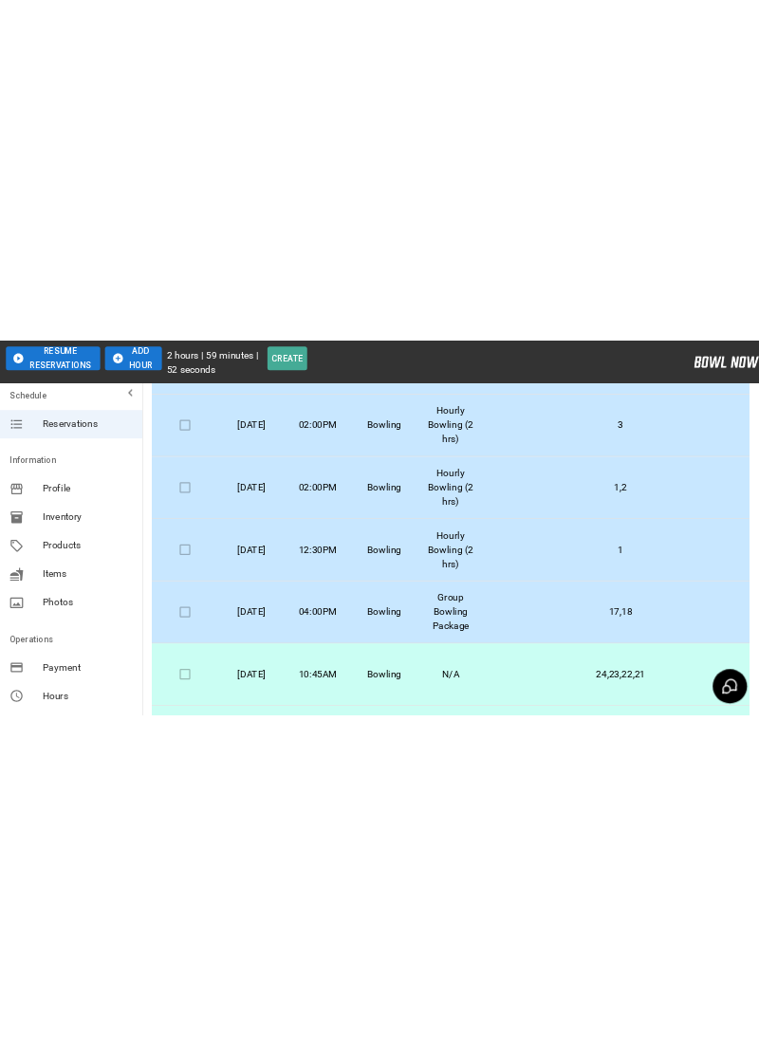
scroll to position [91, 0]
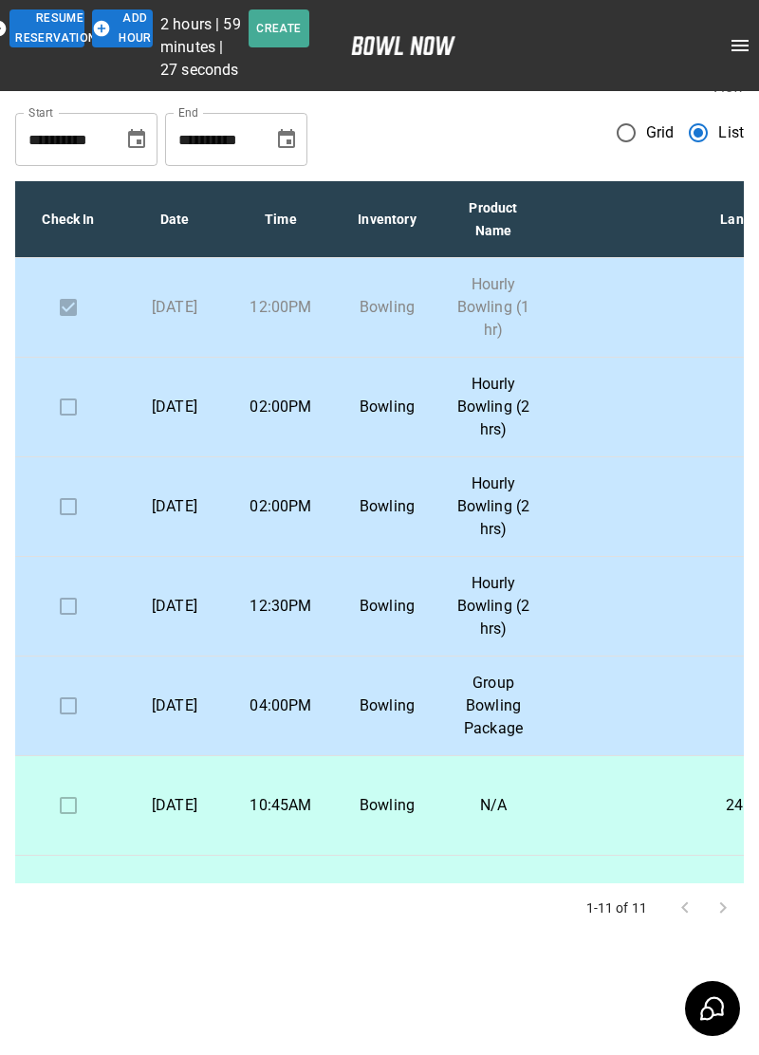
click at [245, 358] on td "02:00PM" at bounding box center [281, 408] width 106 height 100
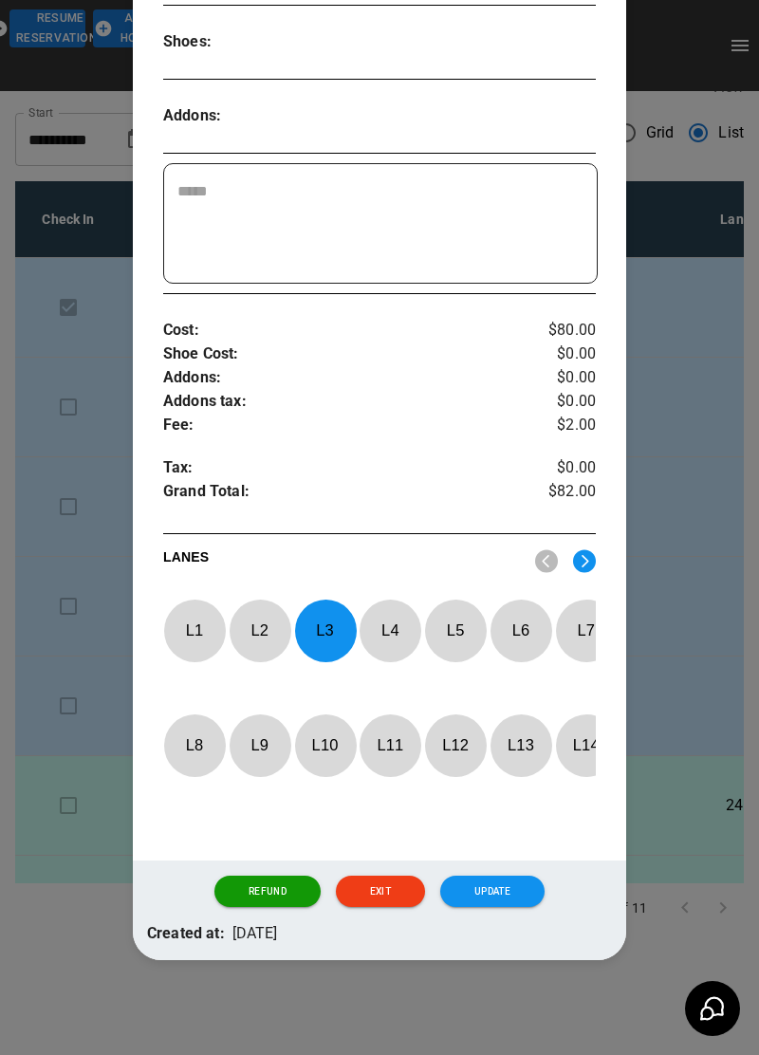
scroll to position [476, 0]
click at [368, 903] on button "Exit" at bounding box center [380, 891] width 89 height 32
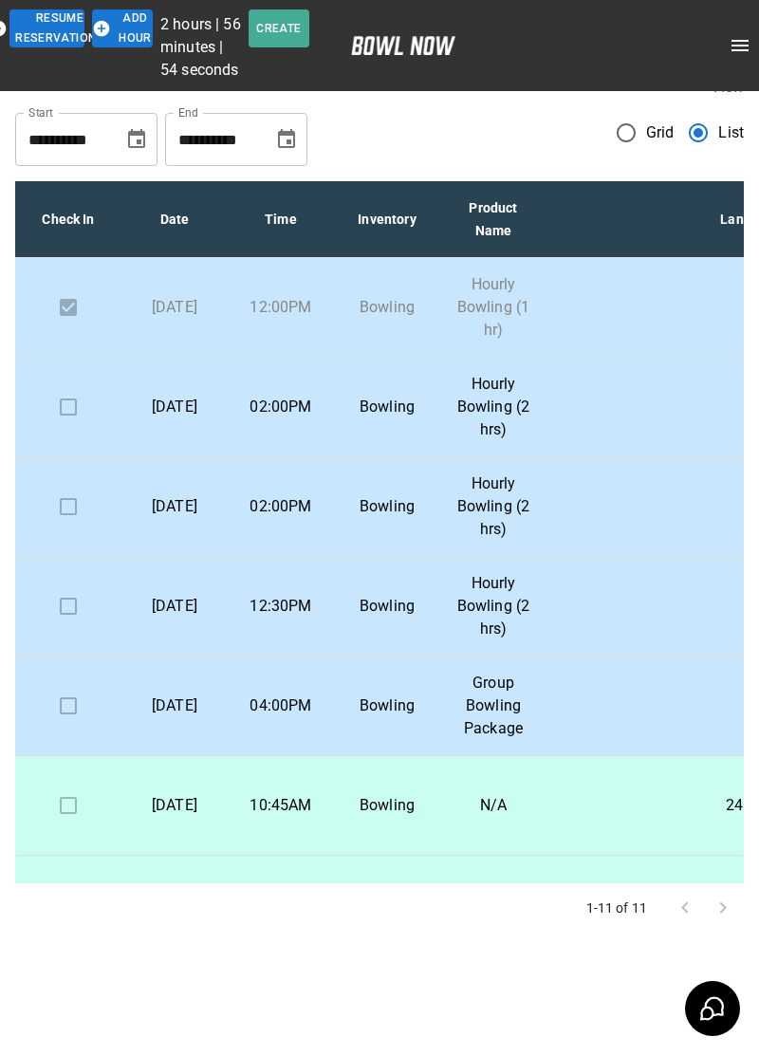
scroll to position [0, 0]
click at [234, 530] on td "02:00PM" at bounding box center [281, 507] width 106 height 100
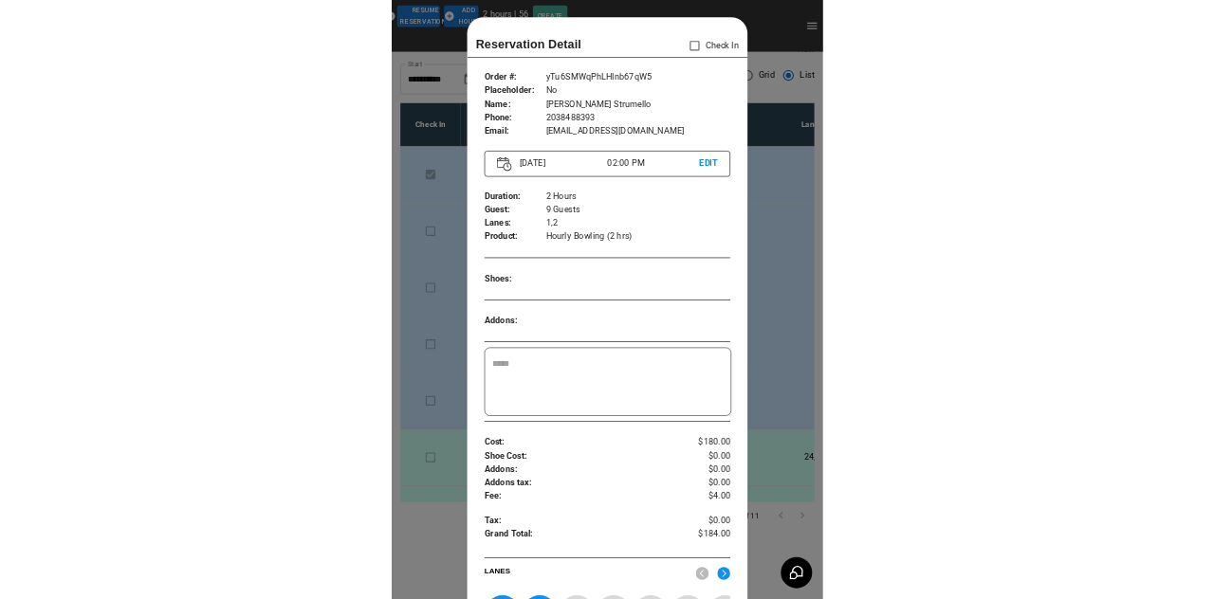
scroll to position [30, 0]
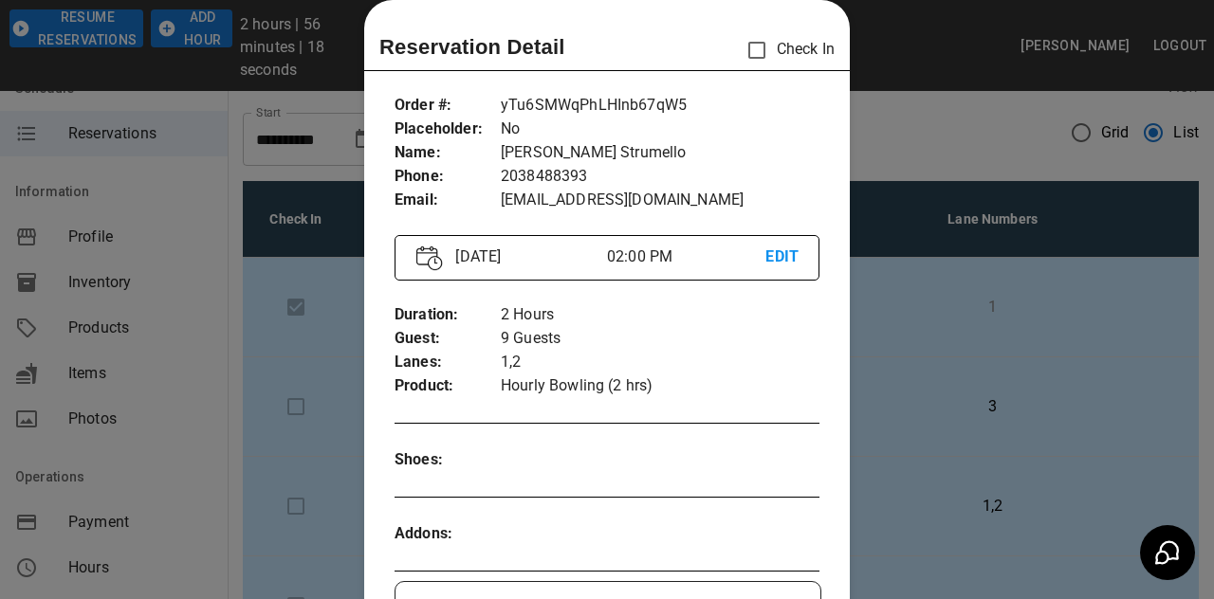
click at [758, 425] on div at bounding box center [607, 299] width 1214 height 599
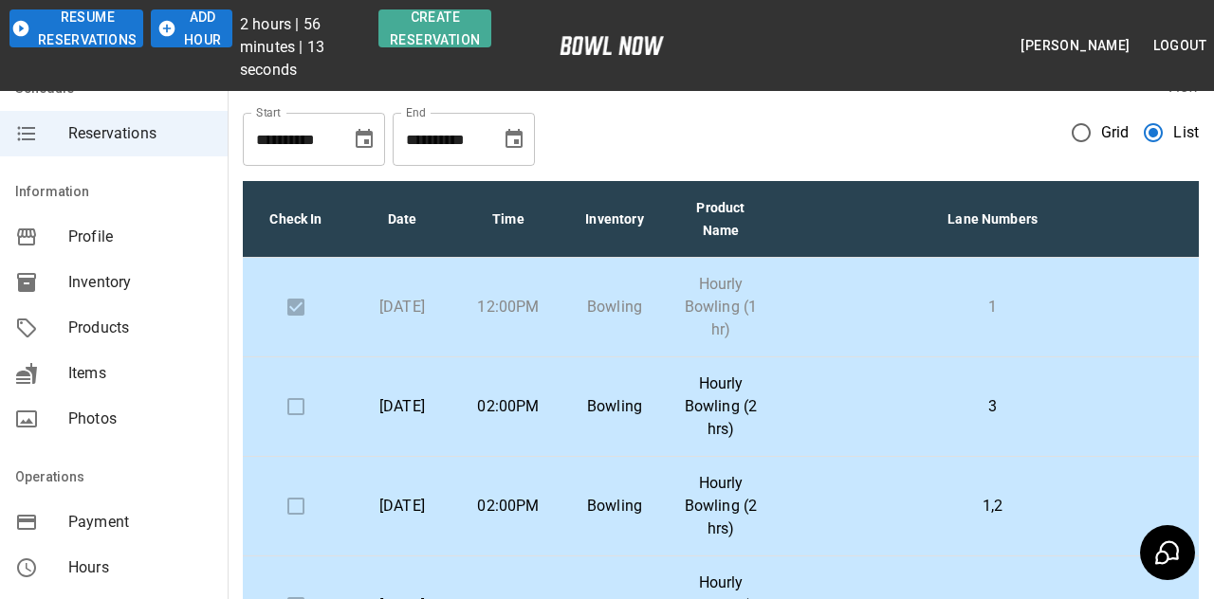
click at [688, 481] on p "Hourly Bowling (2 hrs)" at bounding box center [721, 506] width 76 height 68
